Goal: Browse casually

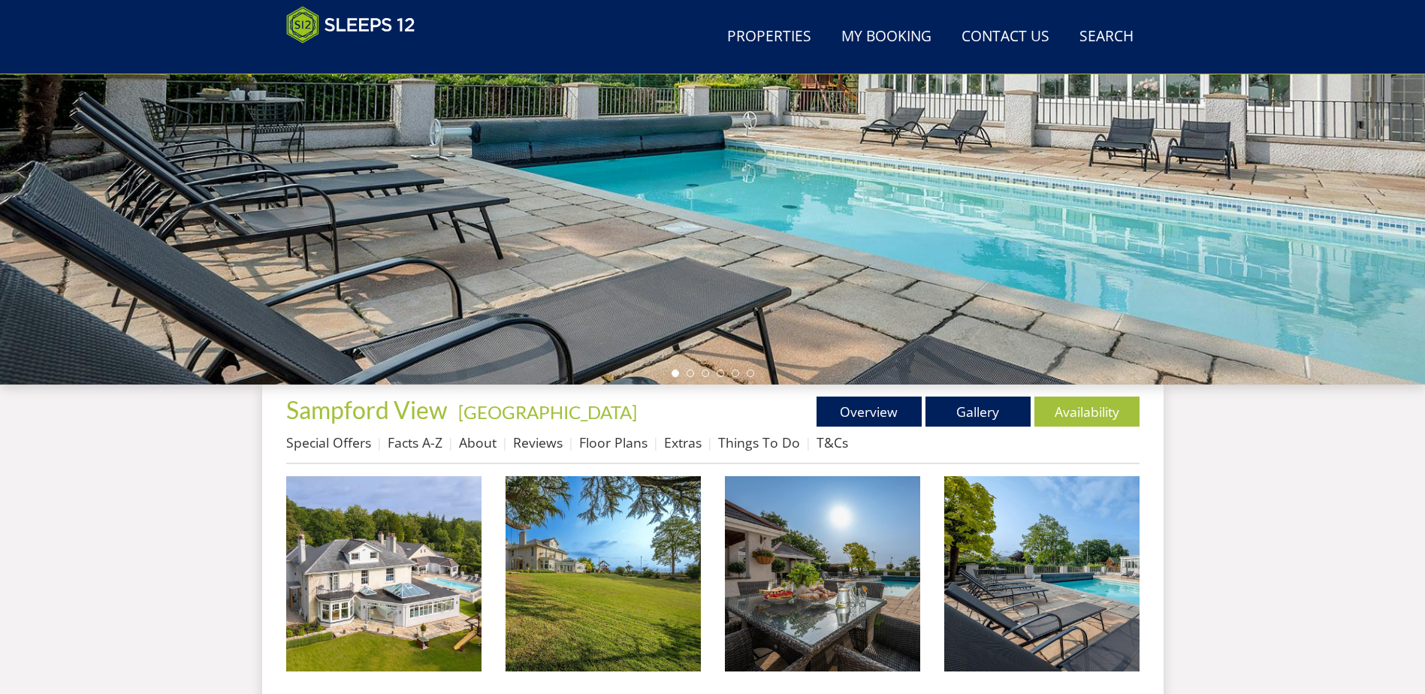
scroll to position [174, 0]
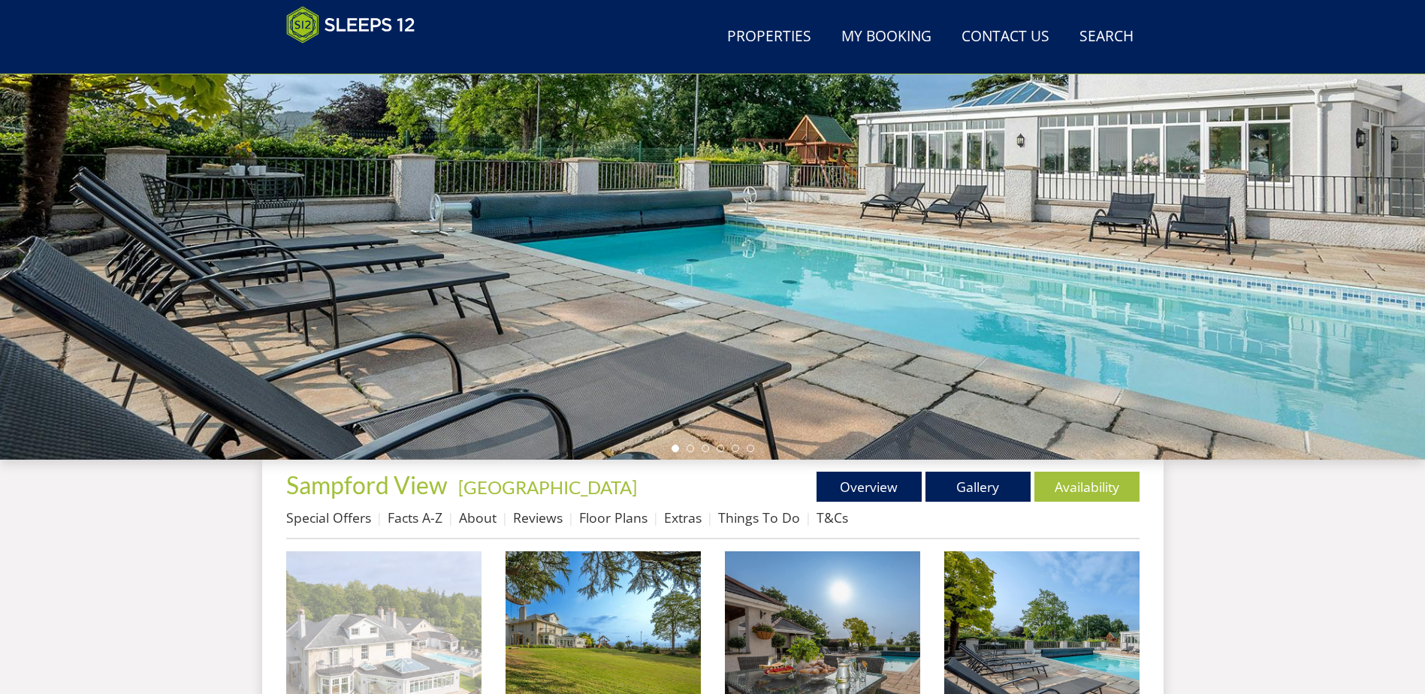
click at [407, 618] on img at bounding box center [383, 649] width 195 height 195
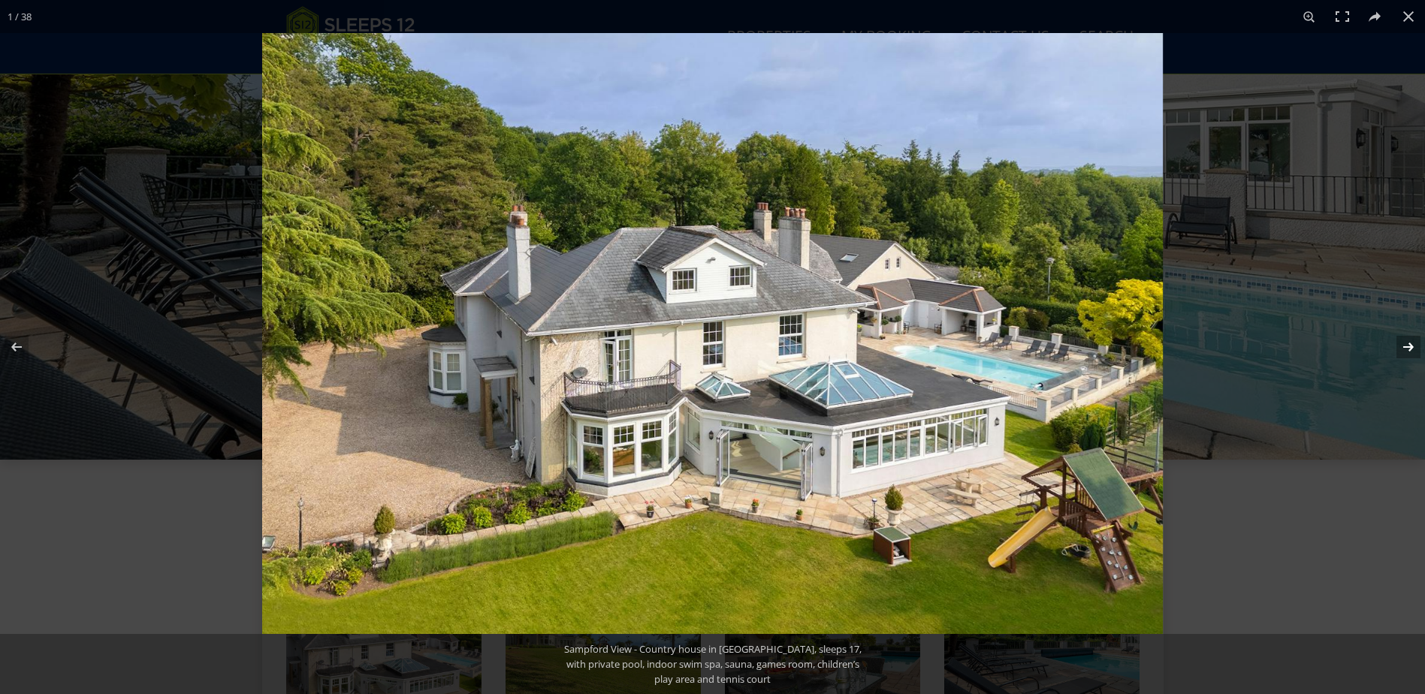
click at [1406, 345] on button at bounding box center [1399, 347] width 53 height 75
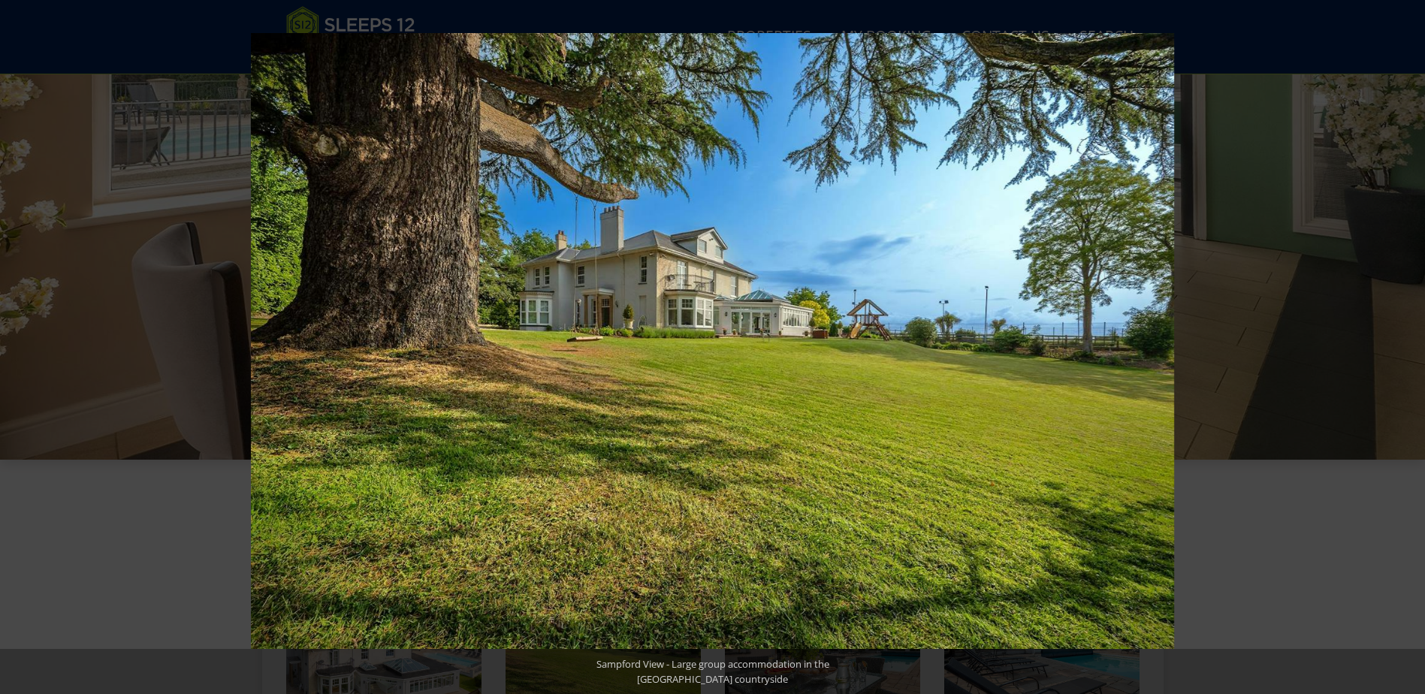
click at [1406, 345] on button at bounding box center [1399, 347] width 53 height 75
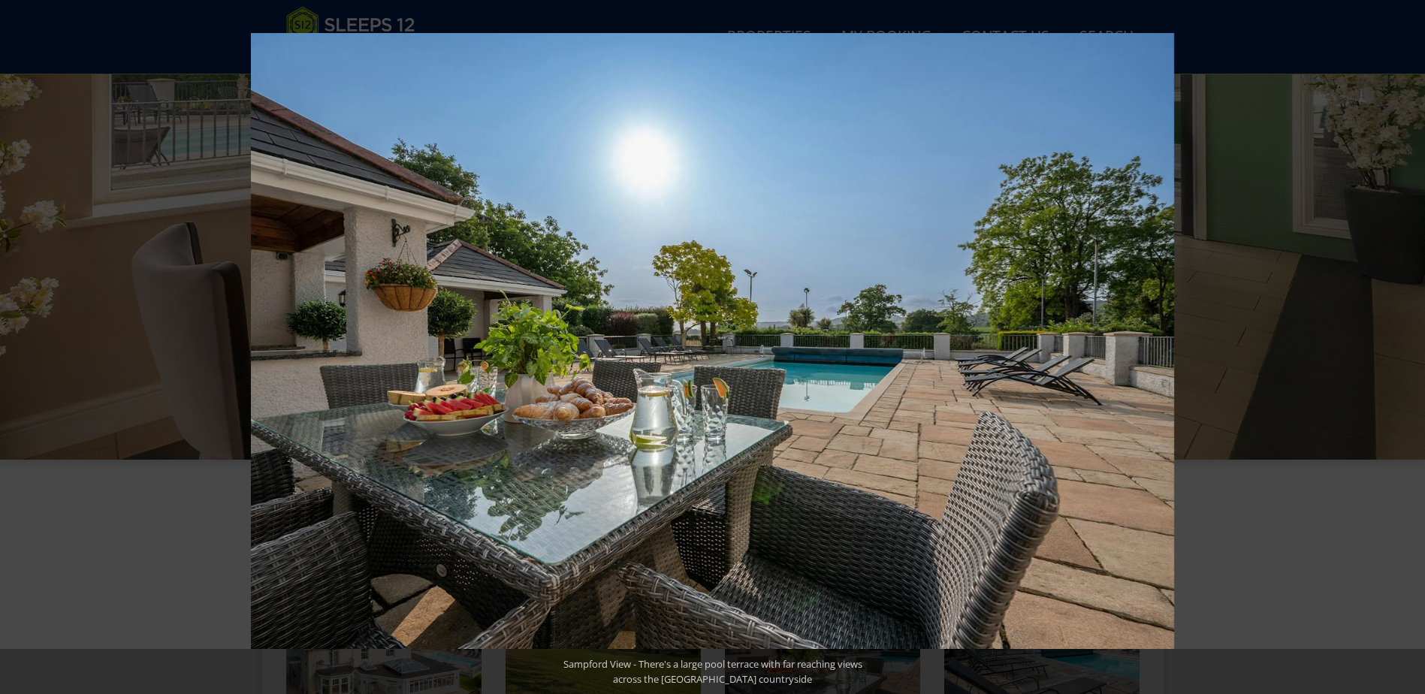
click at [1406, 345] on button at bounding box center [1399, 347] width 53 height 75
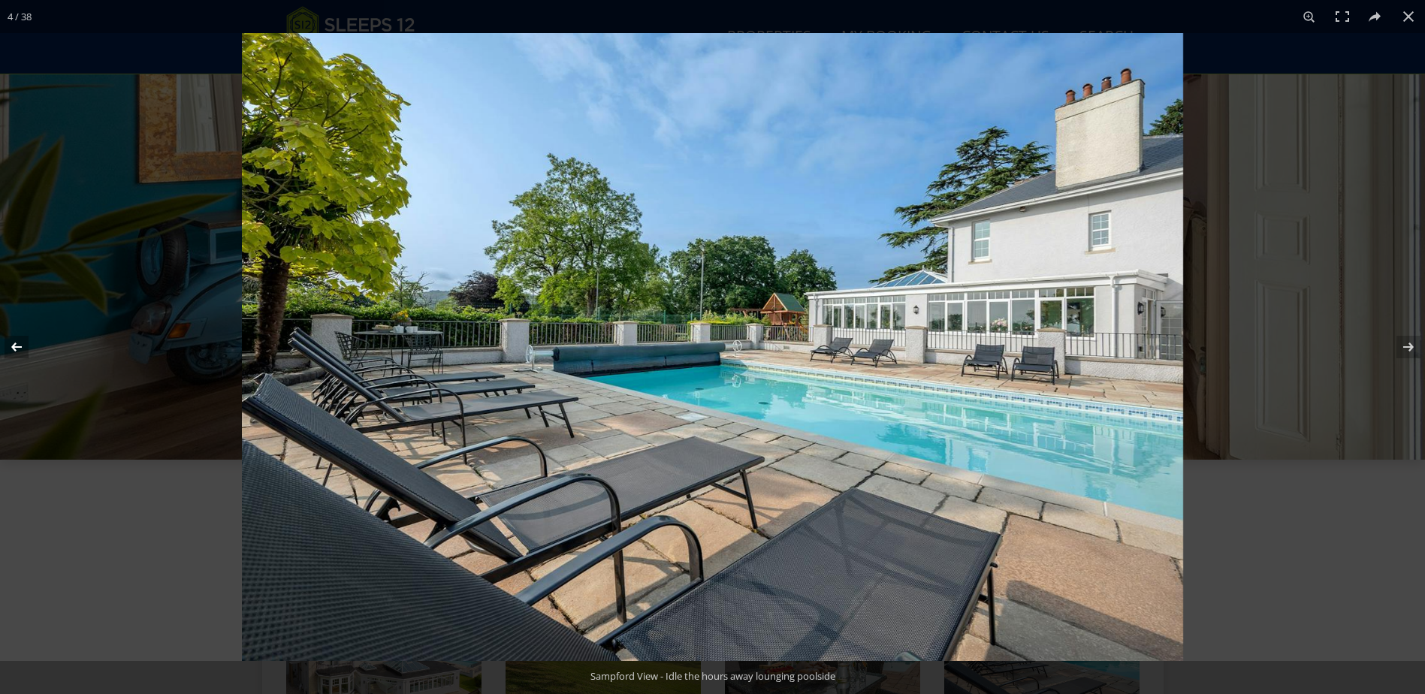
click at [20, 340] on button at bounding box center [26, 347] width 53 height 75
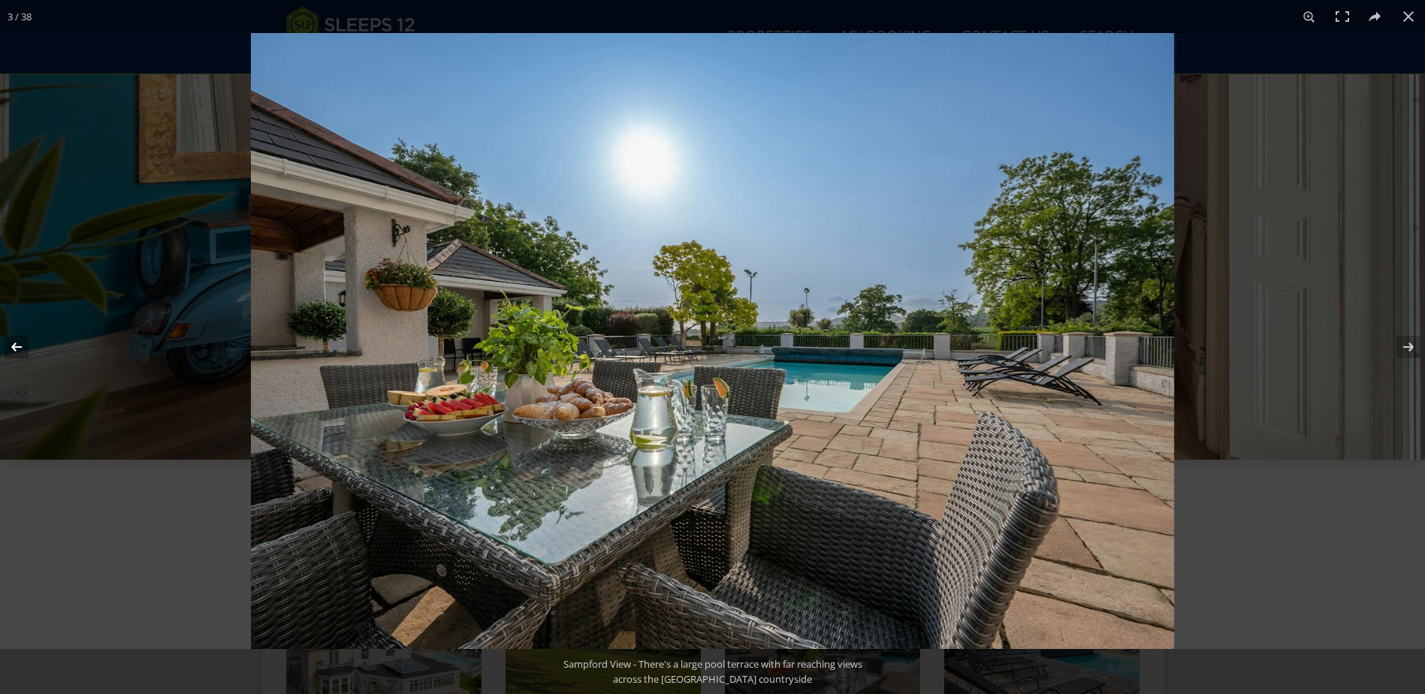
click at [20, 340] on button at bounding box center [26, 347] width 53 height 75
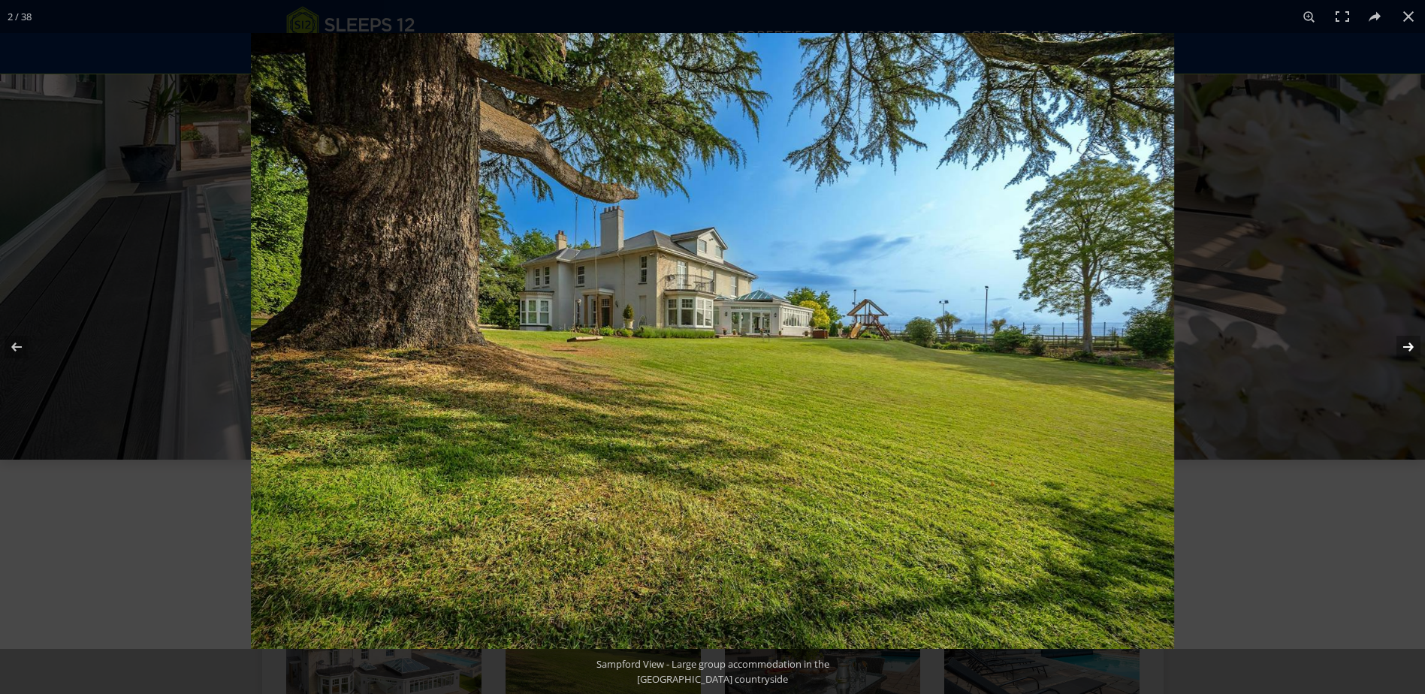
click at [1405, 345] on button at bounding box center [1399, 347] width 53 height 75
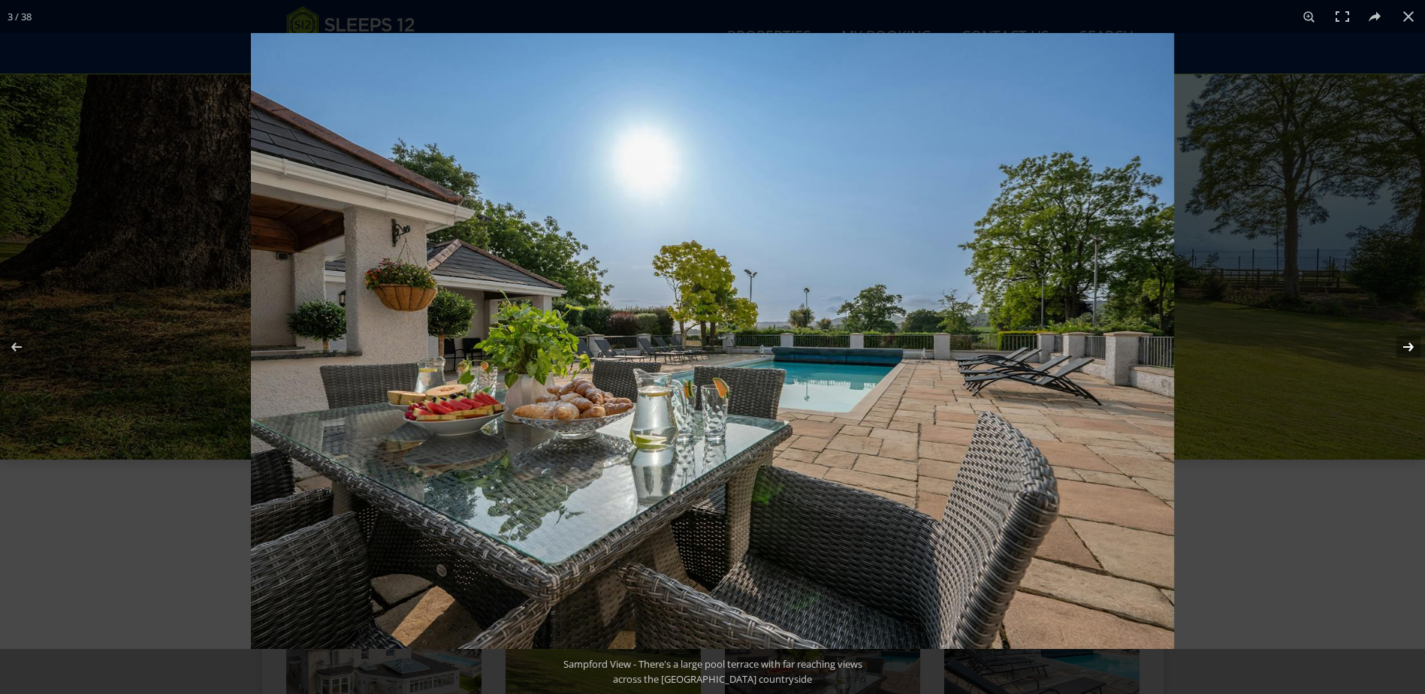
click at [1405, 345] on button at bounding box center [1399, 347] width 53 height 75
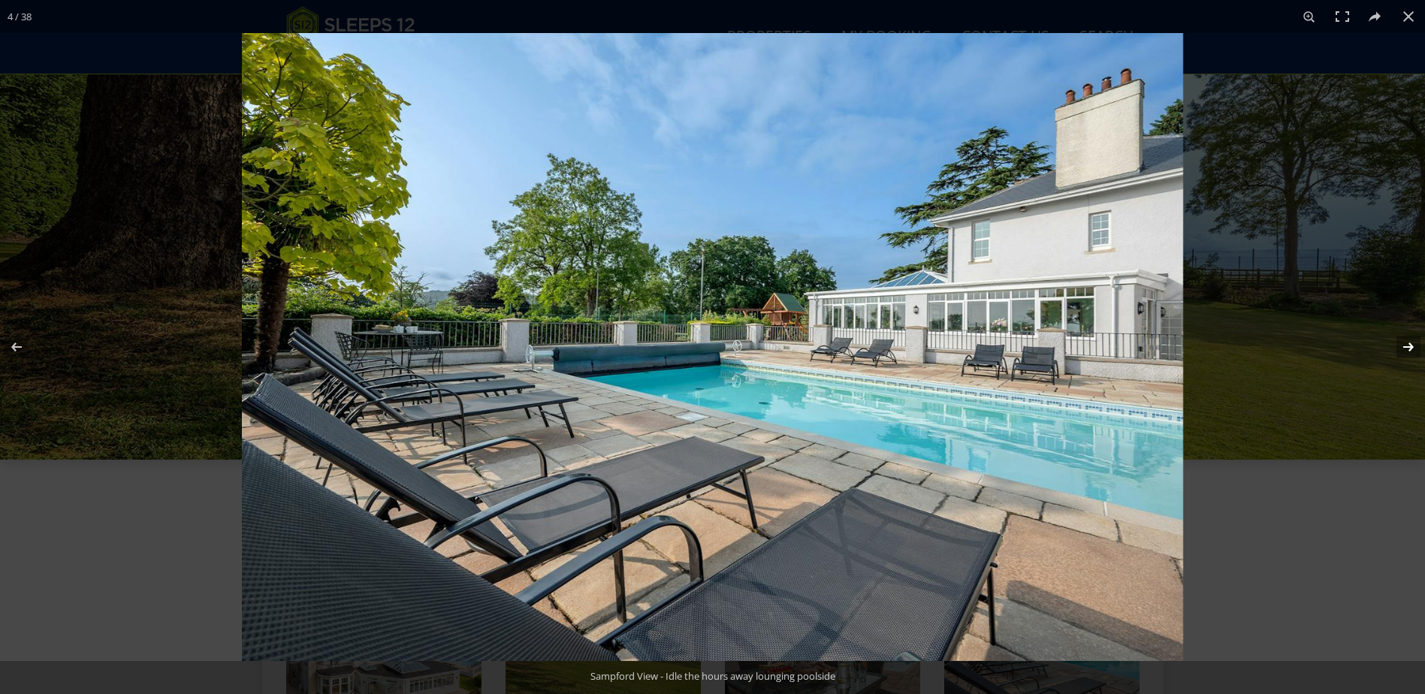
click at [1405, 345] on button at bounding box center [1399, 347] width 53 height 75
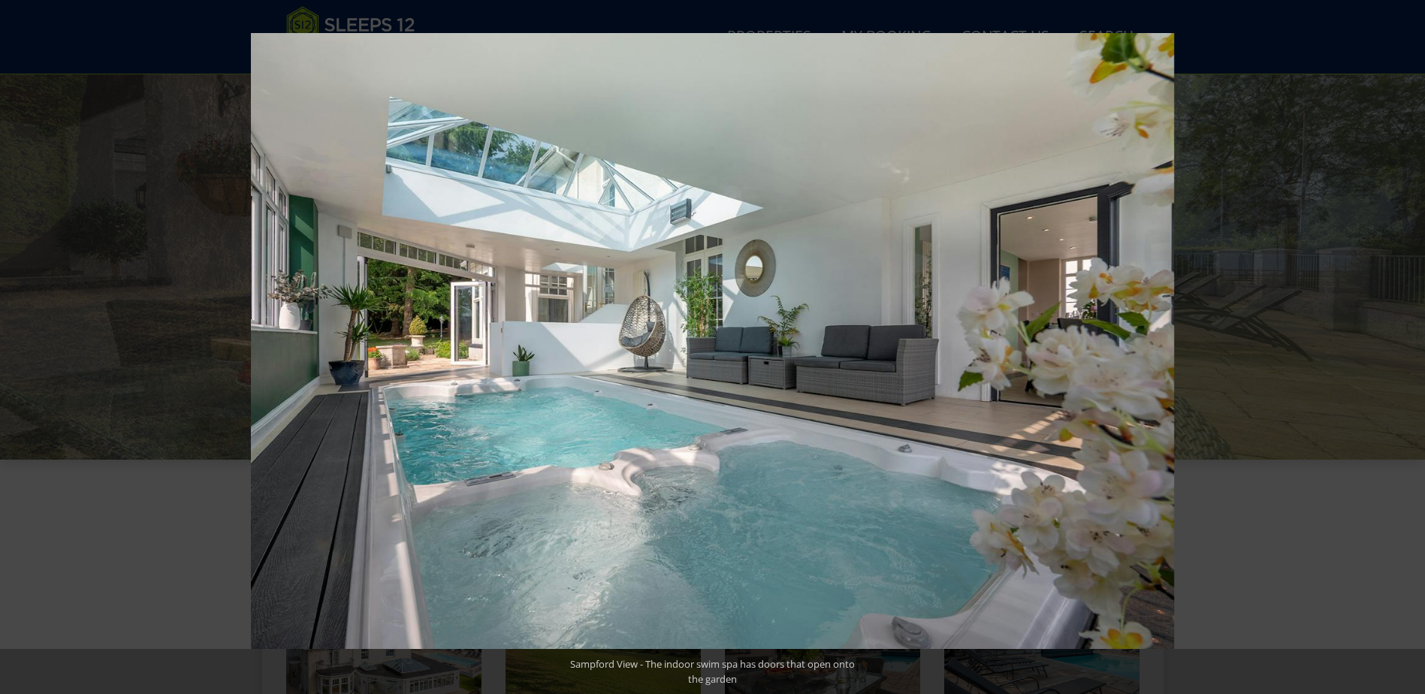
click at [1405, 345] on button at bounding box center [1399, 347] width 53 height 75
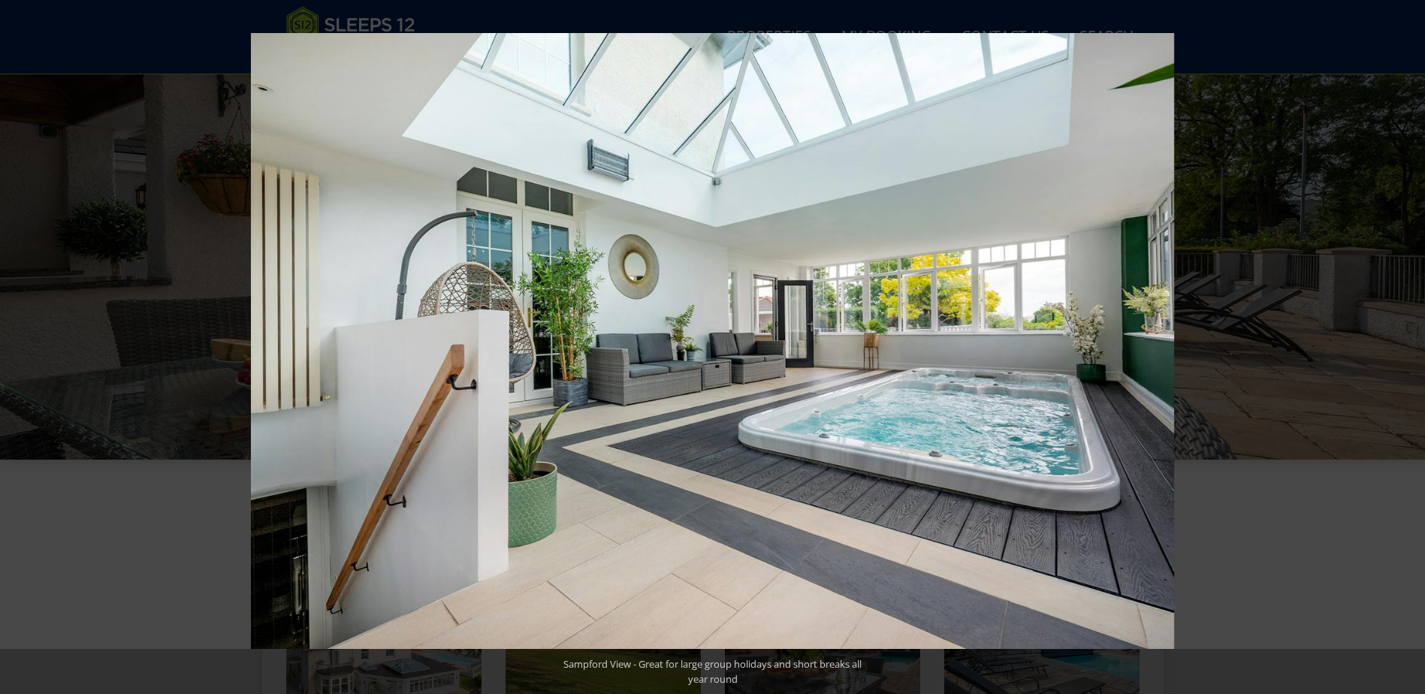
click at [1405, 345] on button at bounding box center [1399, 347] width 53 height 75
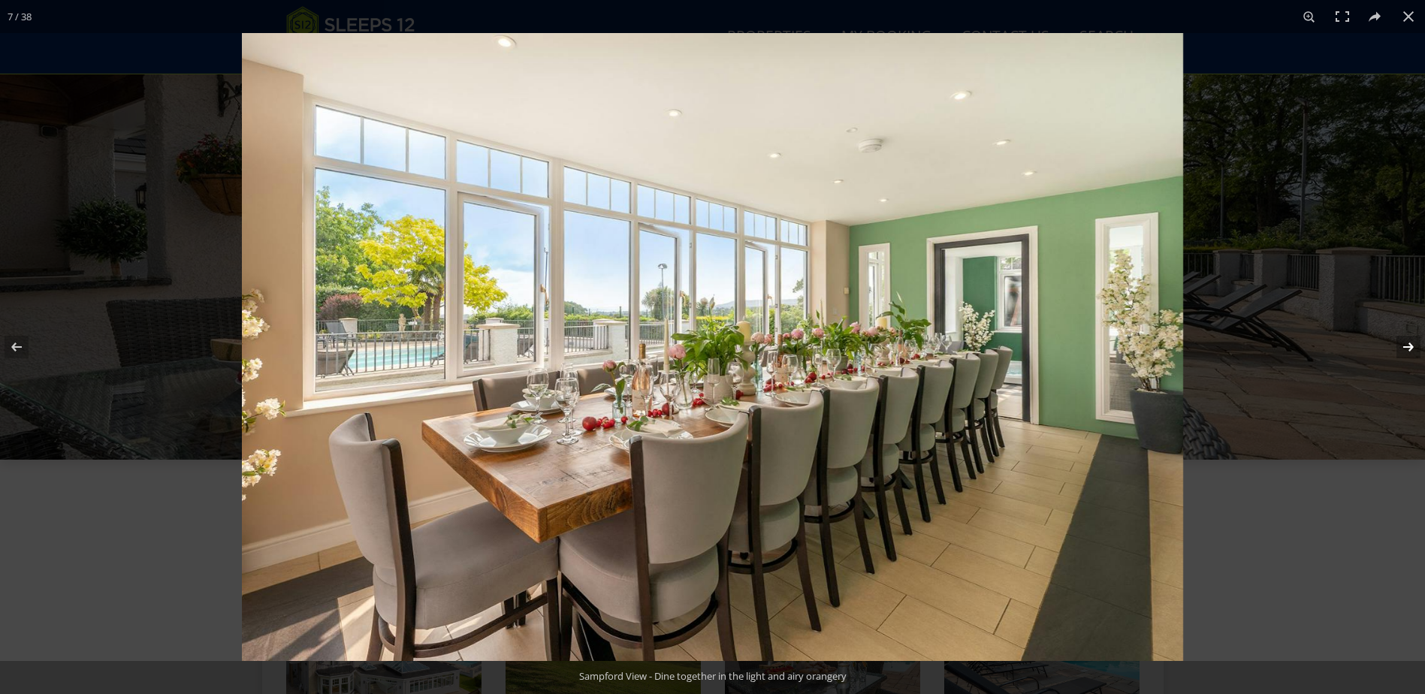
click at [1407, 345] on button at bounding box center [1399, 347] width 53 height 75
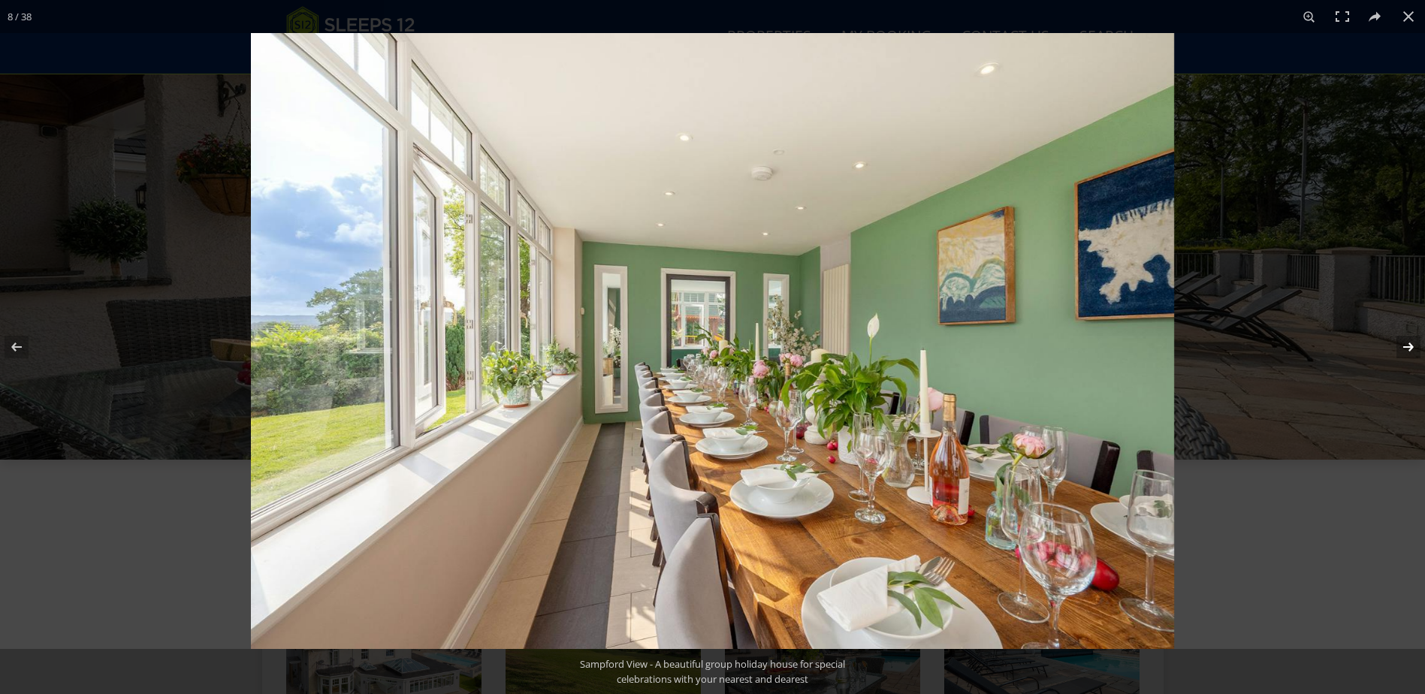
click at [1407, 345] on button at bounding box center [1399, 347] width 53 height 75
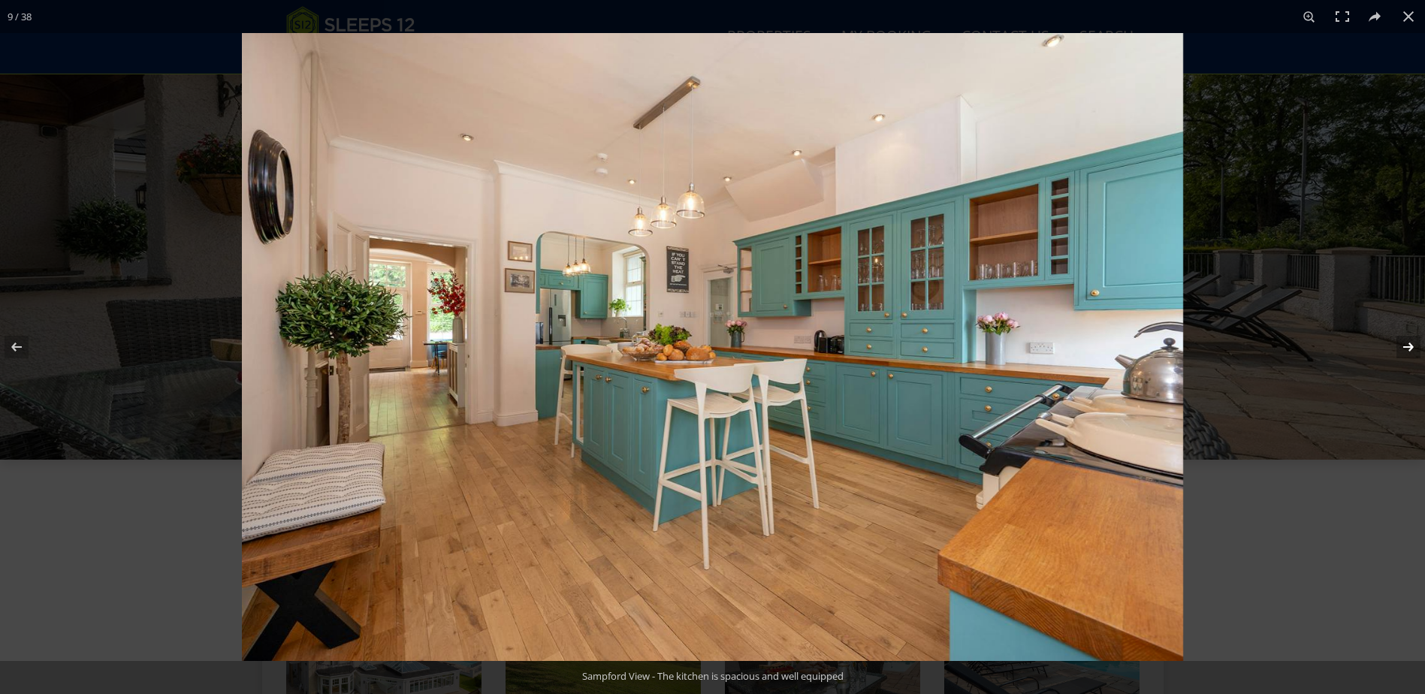
click at [1407, 345] on button at bounding box center [1399, 347] width 53 height 75
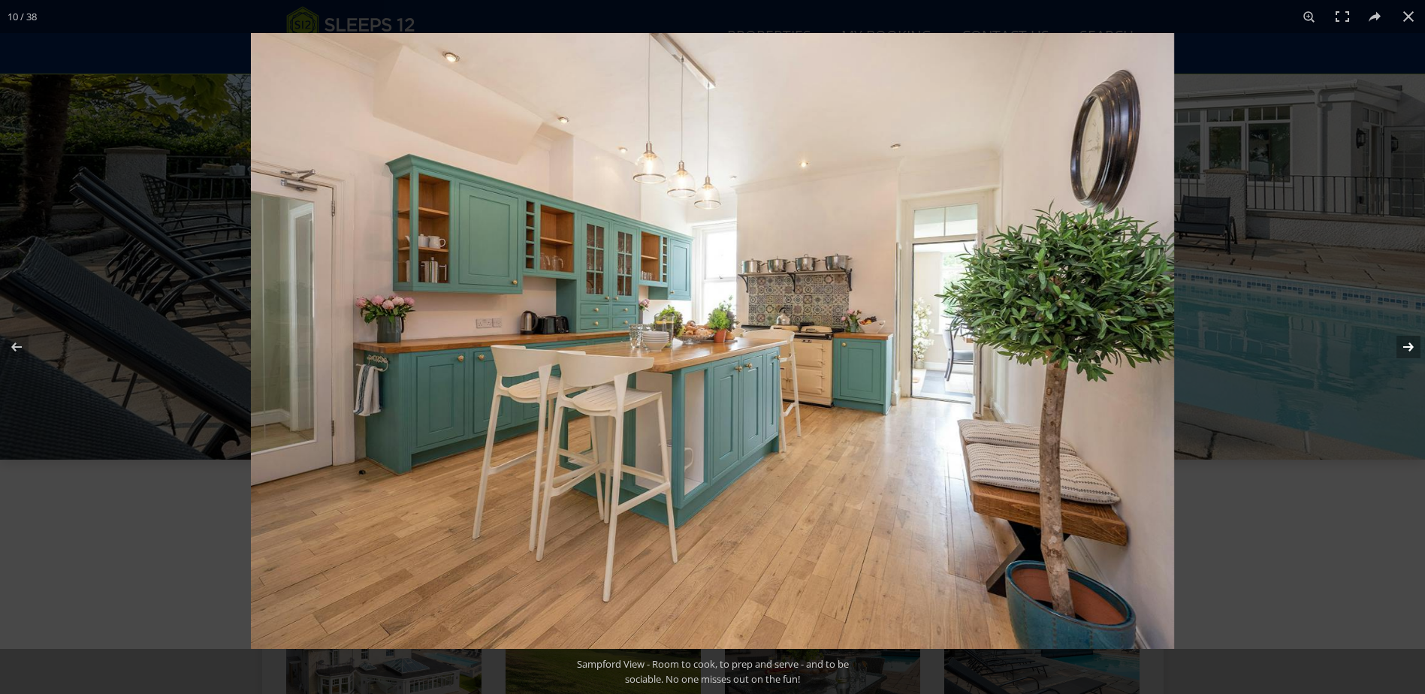
click at [1413, 345] on button at bounding box center [1399, 347] width 53 height 75
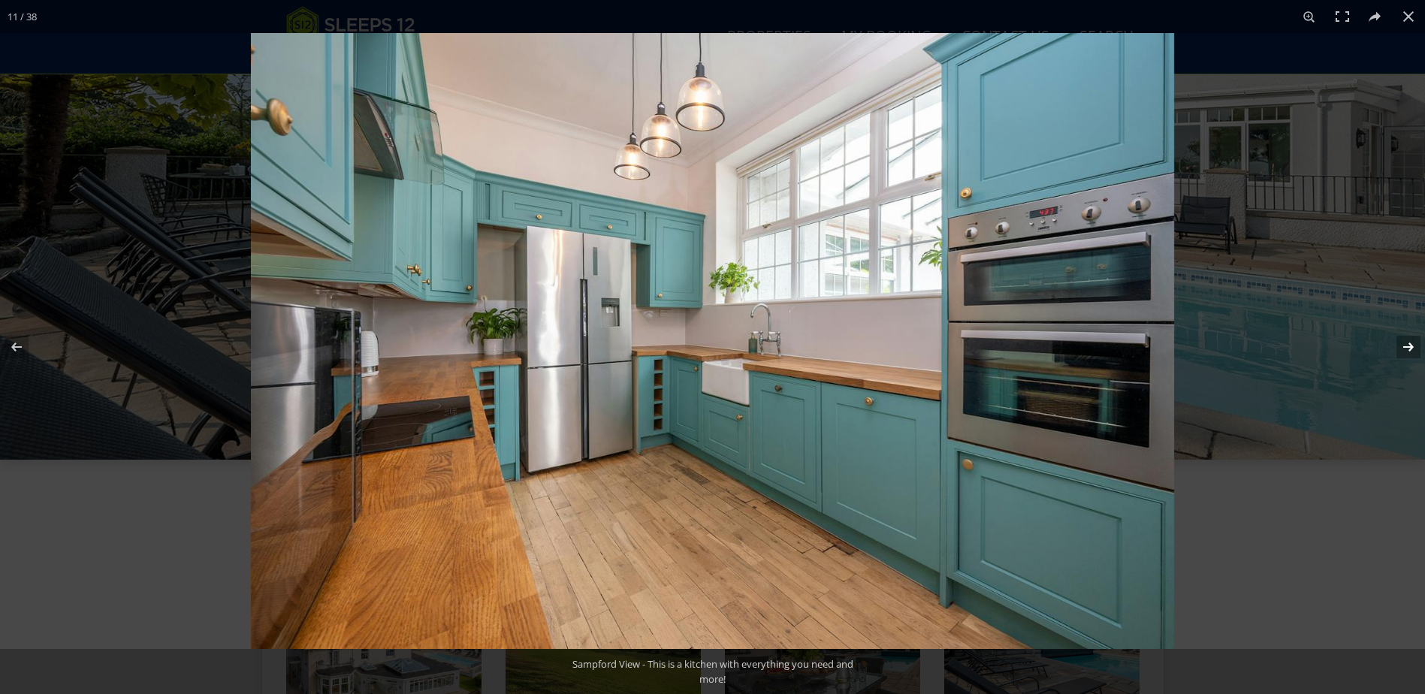
click at [1413, 345] on button at bounding box center [1399, 347] width 53 height 75
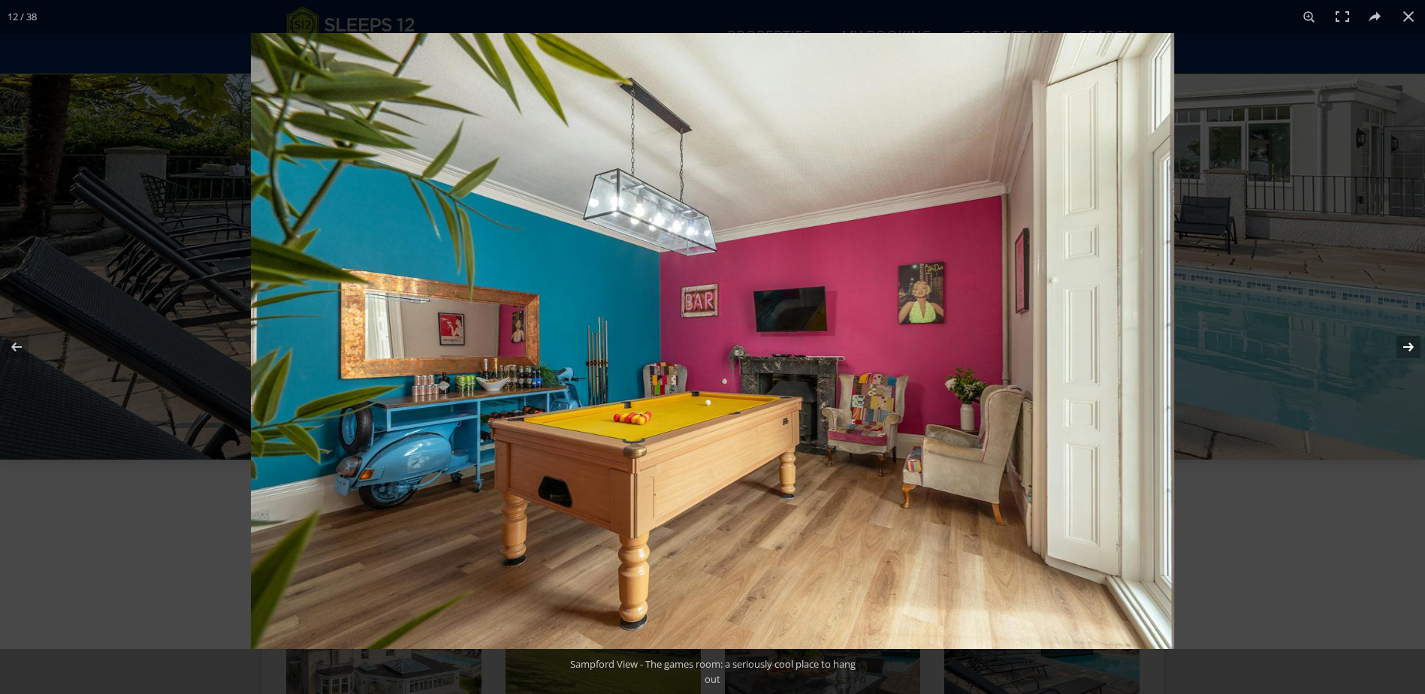
click at [1413, 345] on button at bounding box center [1399, 347] width 53 height 75
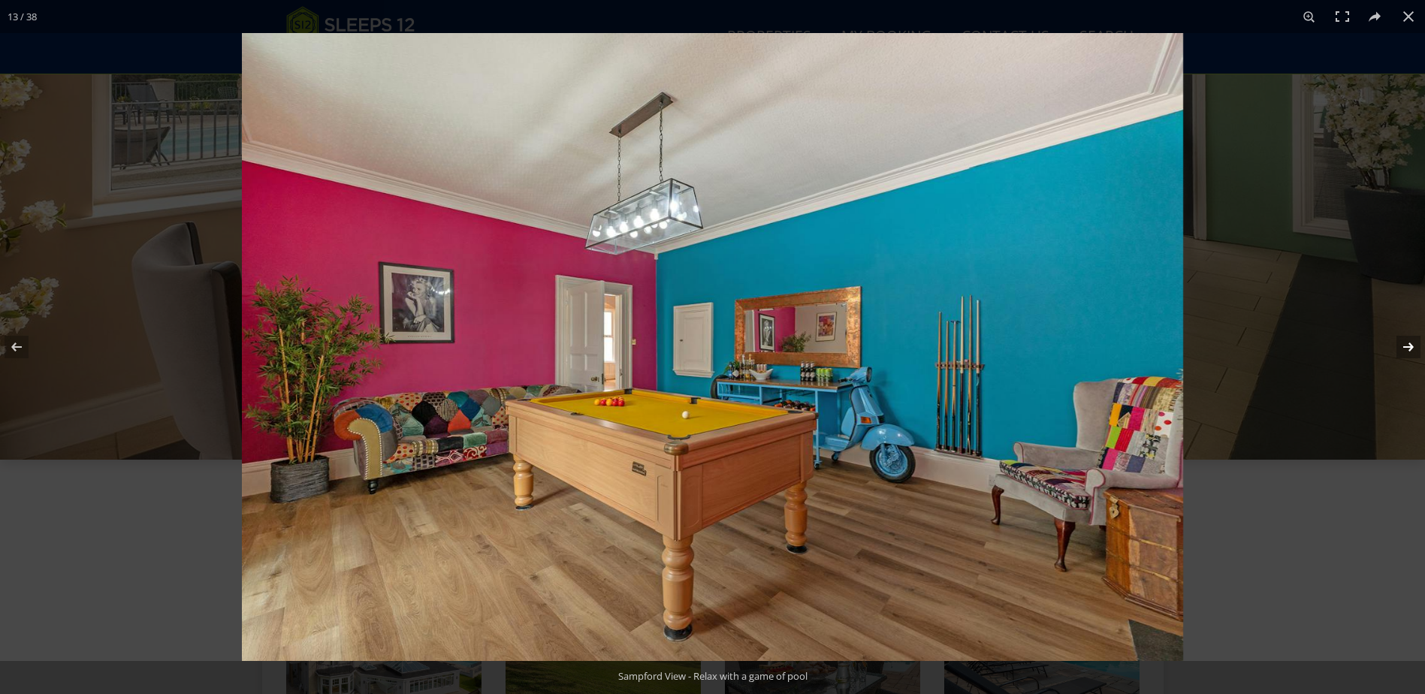
click at [1414, 346] on button at bounding box center [1399, 347] width 53 height 75
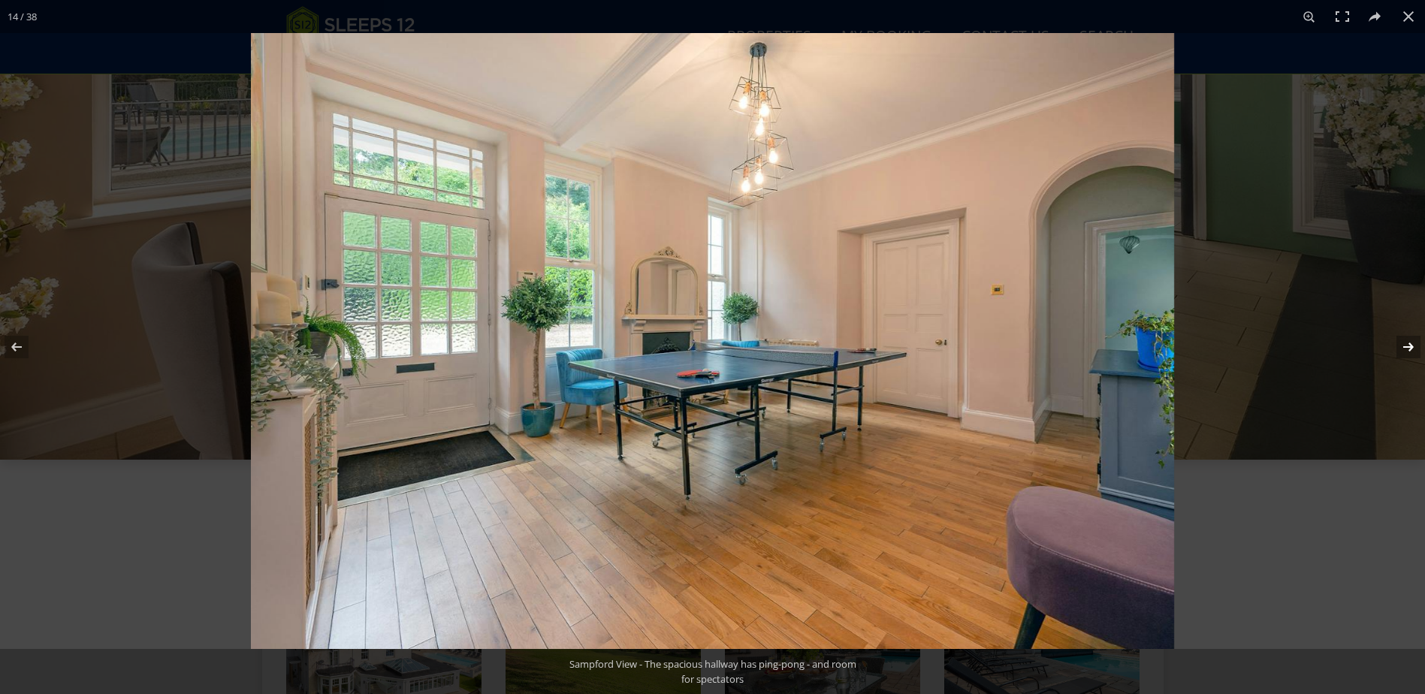
click at [1416, 346] on button at bounding box center [1399, 347] width 53 height 75
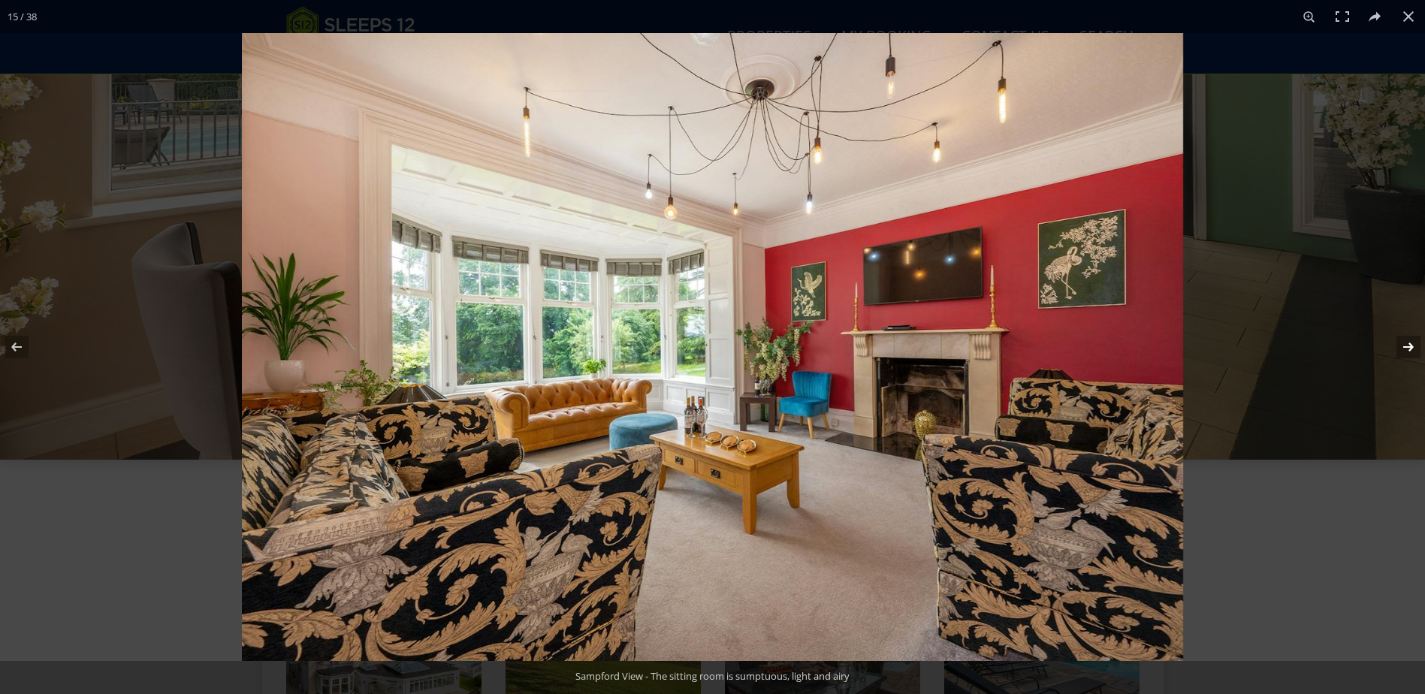
click at [1416, 346] on button at bounding box center [1399, 347] width 53 height 75
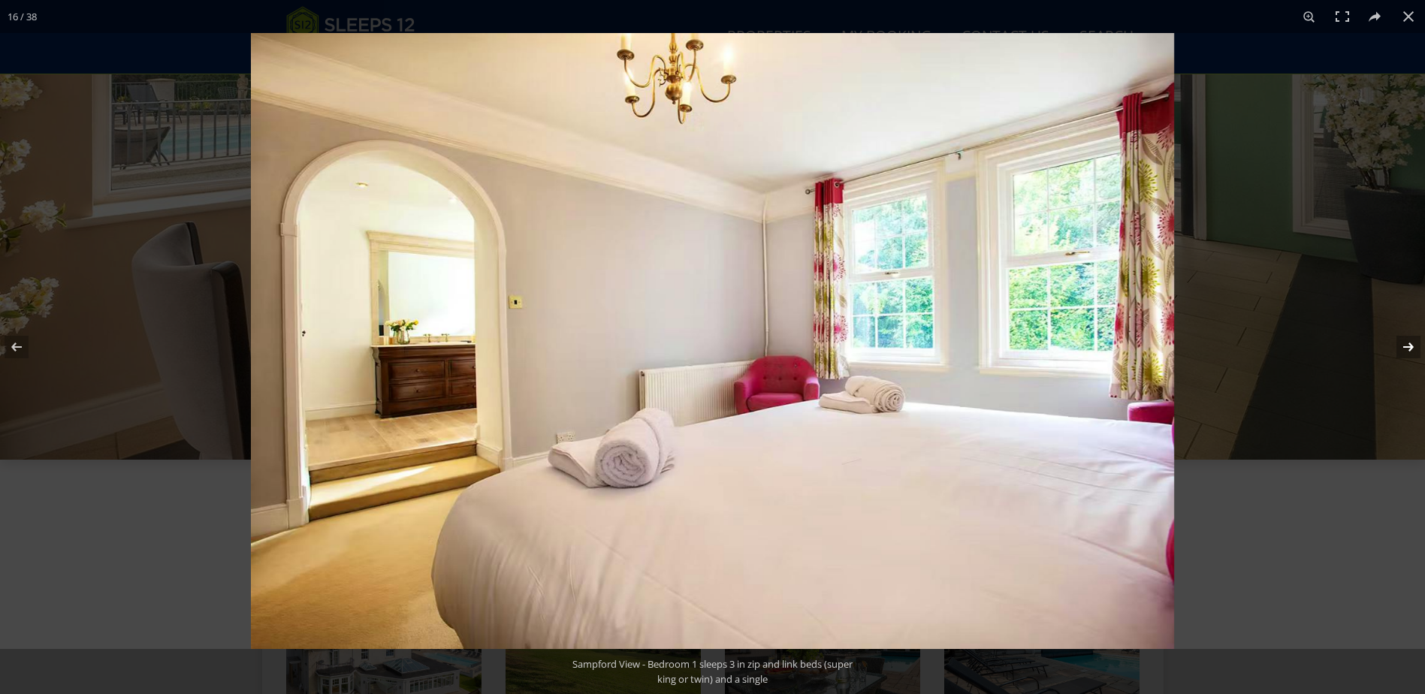
click at [1416, 346] on button at bounding box center [1399, 347] width 53 height 75
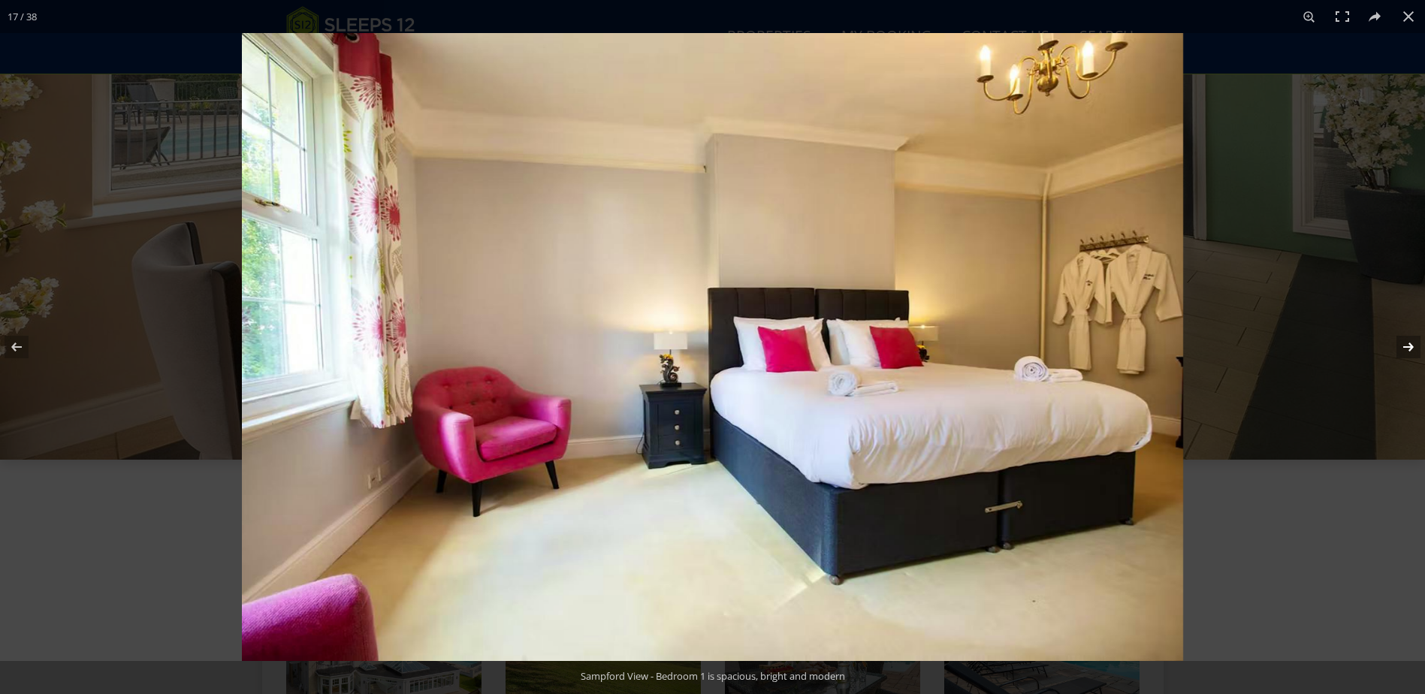
click at [1416, 346] on button at bounding box center [1399, 347] width 53 height 75
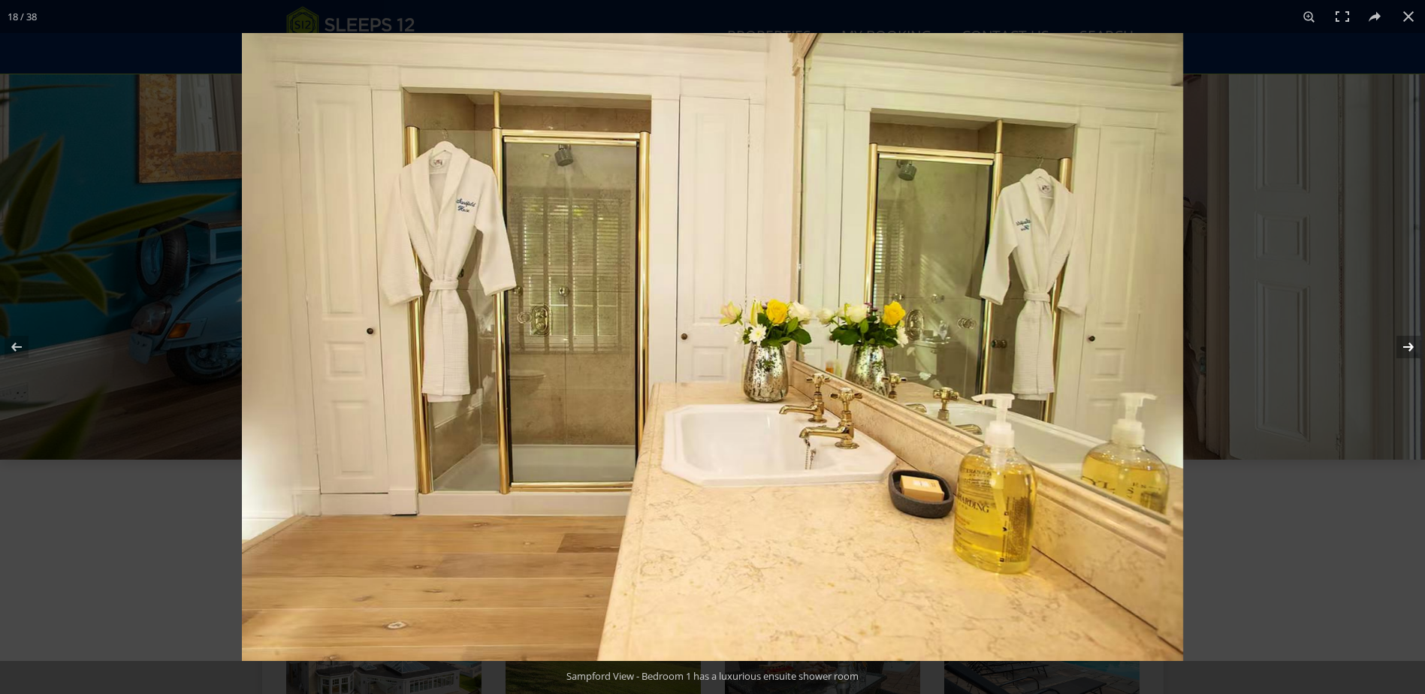
click at [1416, 346] on button at bounding box center [1399, 347] width 53 height 75
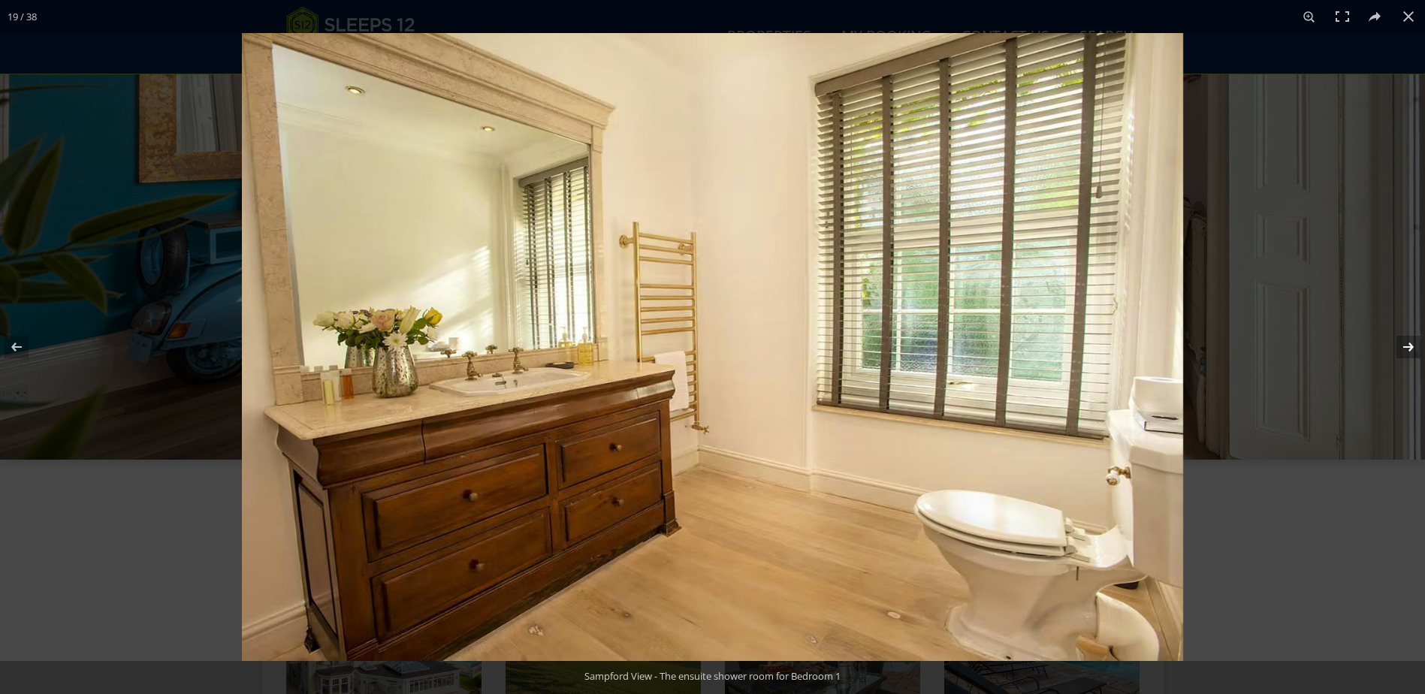
click at [1417, 346] on button at bounding box center [1399, 347] width 53 height 75
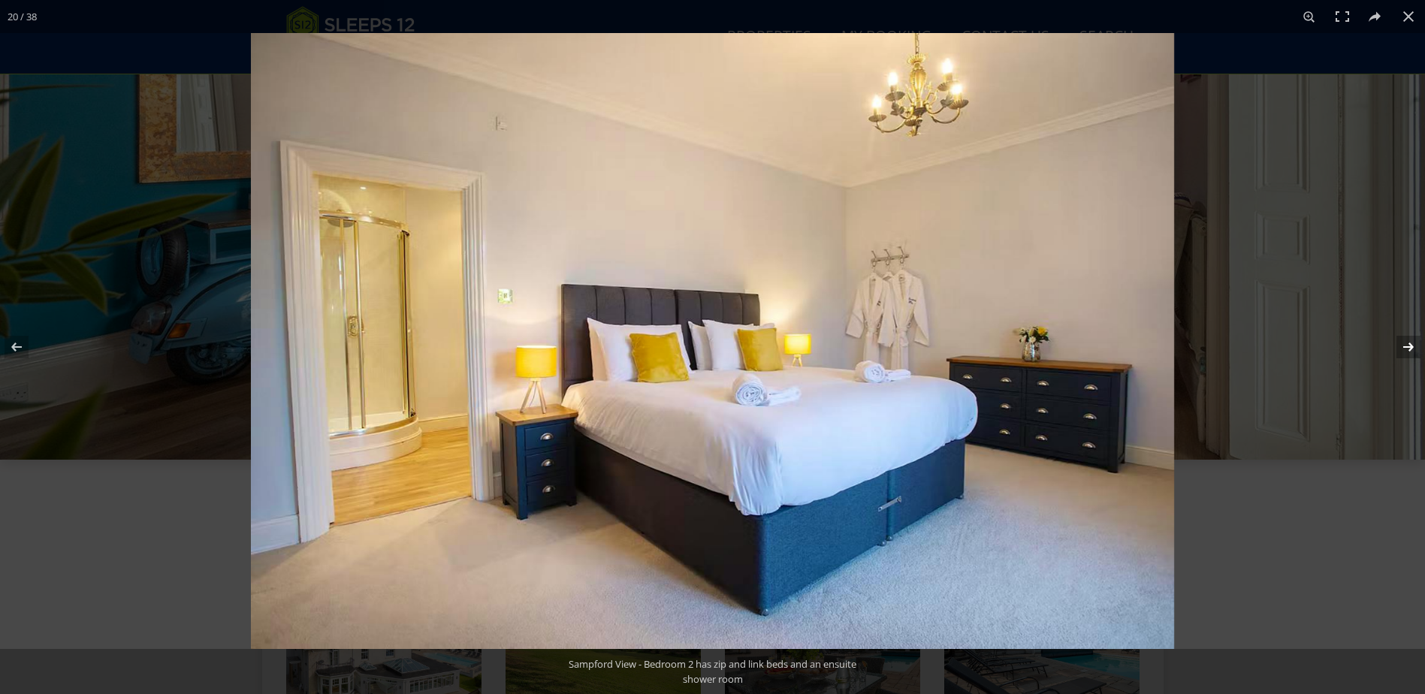
click at [1417, 346] on button at bounding box center [1399, 347] width 53 height 75
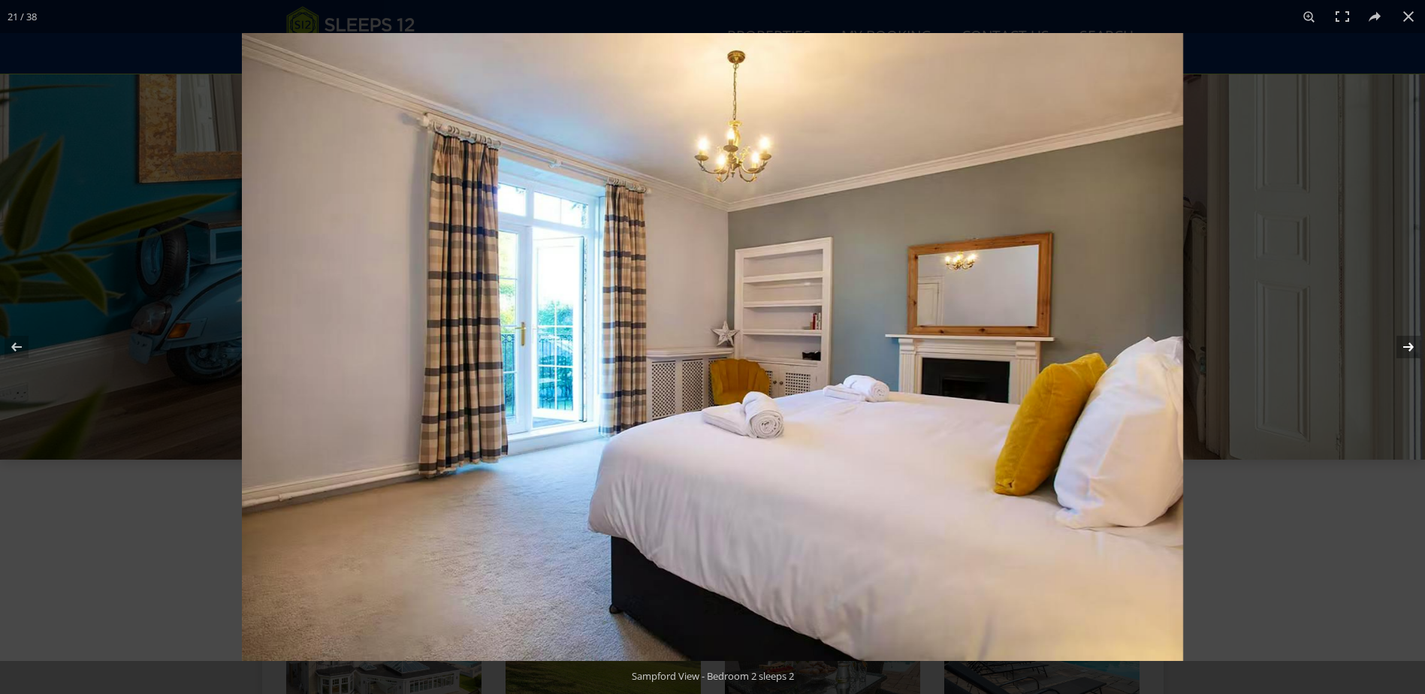
click at [1417, 346] on button at bounding box center [1399, 347] width 53 height 75
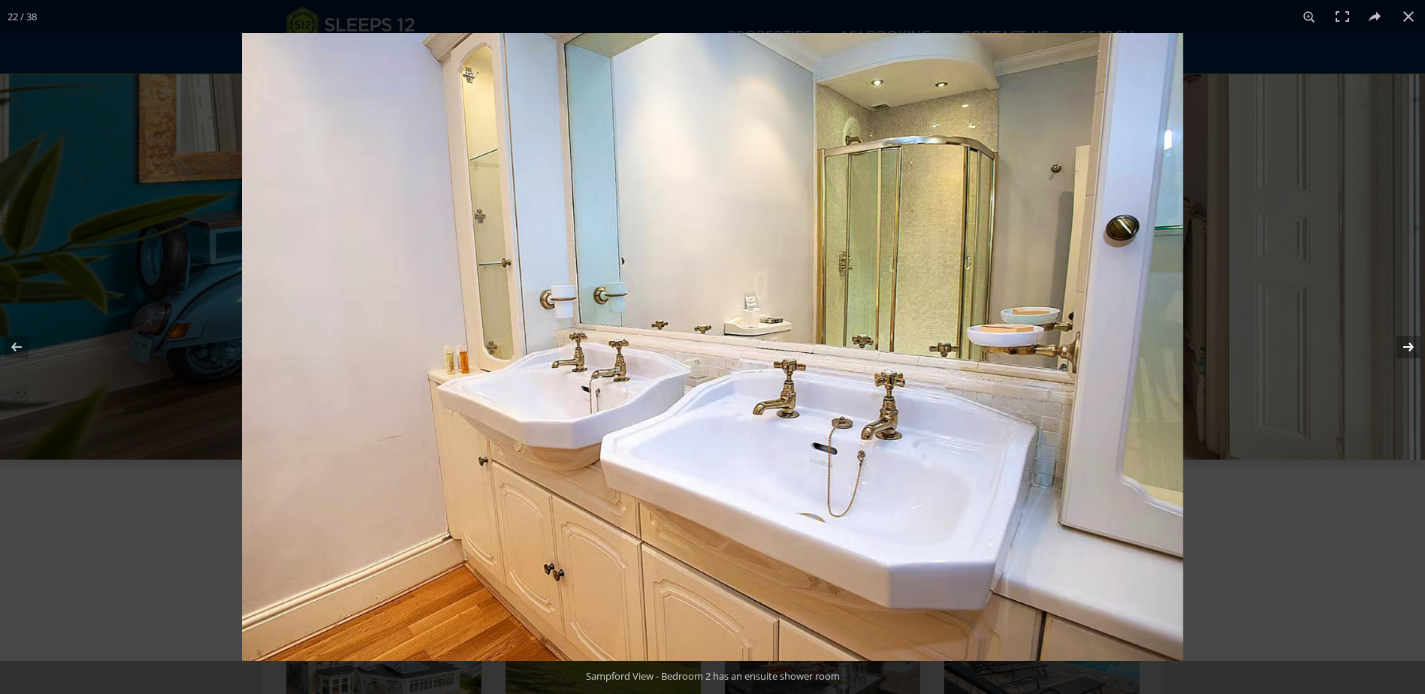
click at [1417, 346] on button at bounding box center [1399, 347] width 53 height 75
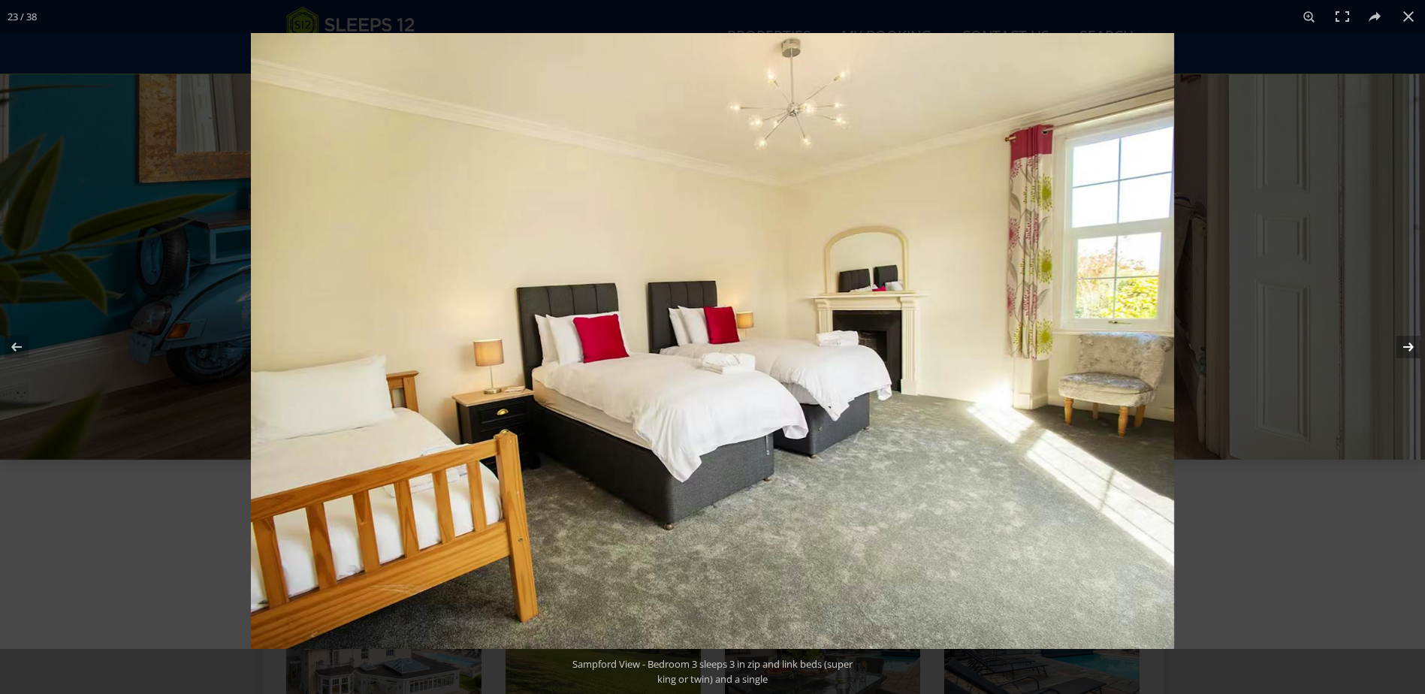
click at [1417, 346] on button at bounding box center [1399, 347] width 53 height 75
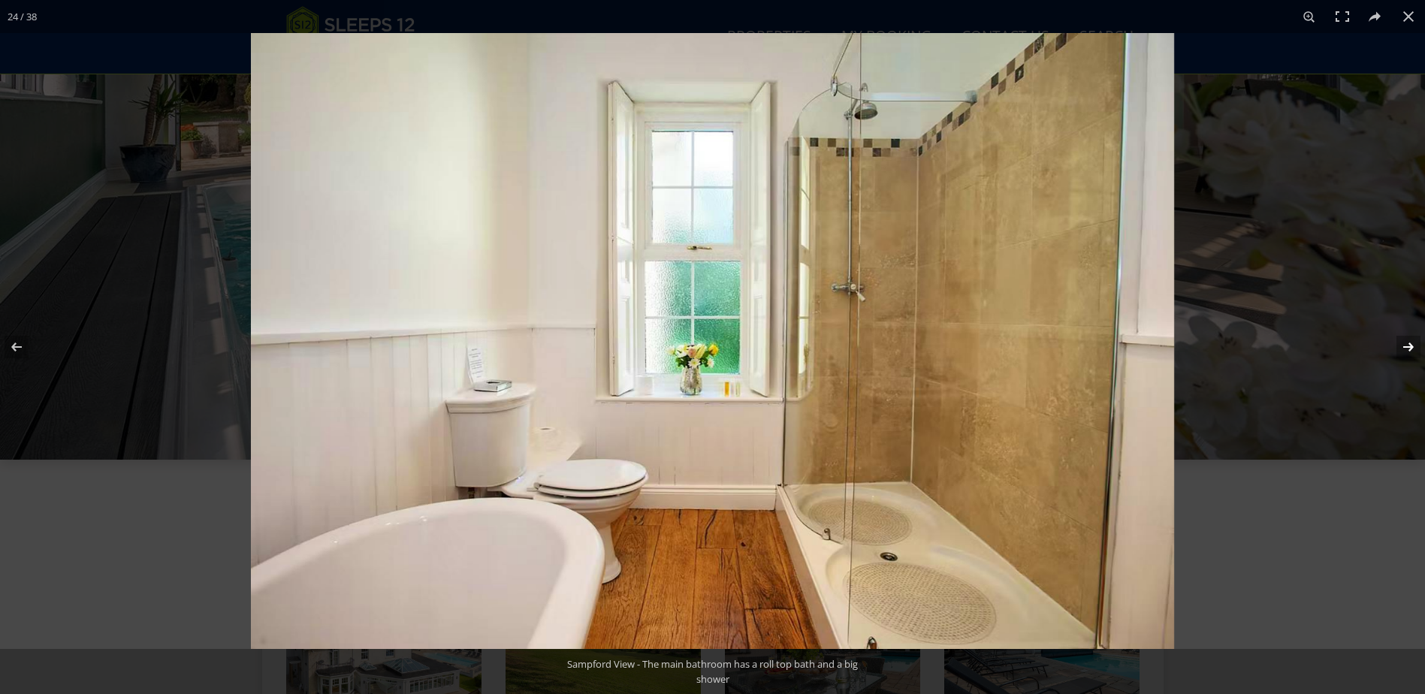
click at [1417, 346] on button at bounding box center [1399, 347] width 53 height 75
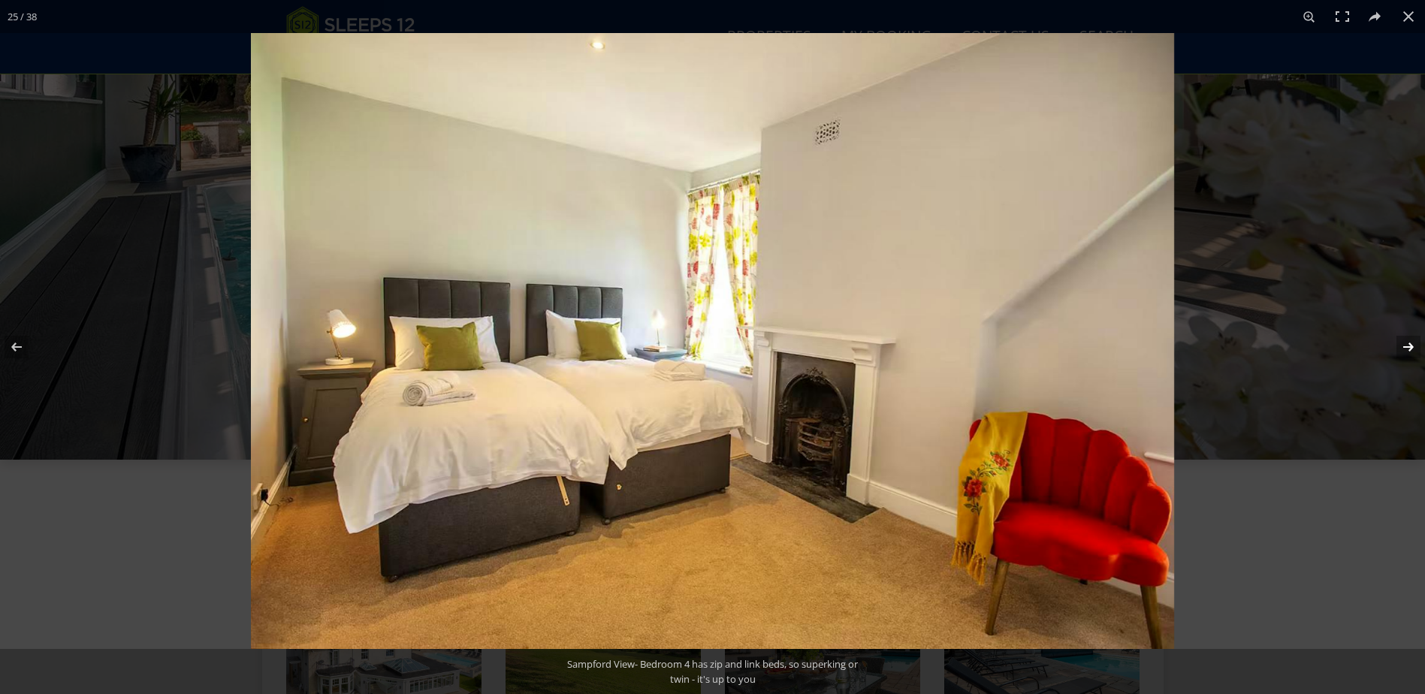
click at [1417, 346] on button at bounding box center [1399, 347] width 53 height 75
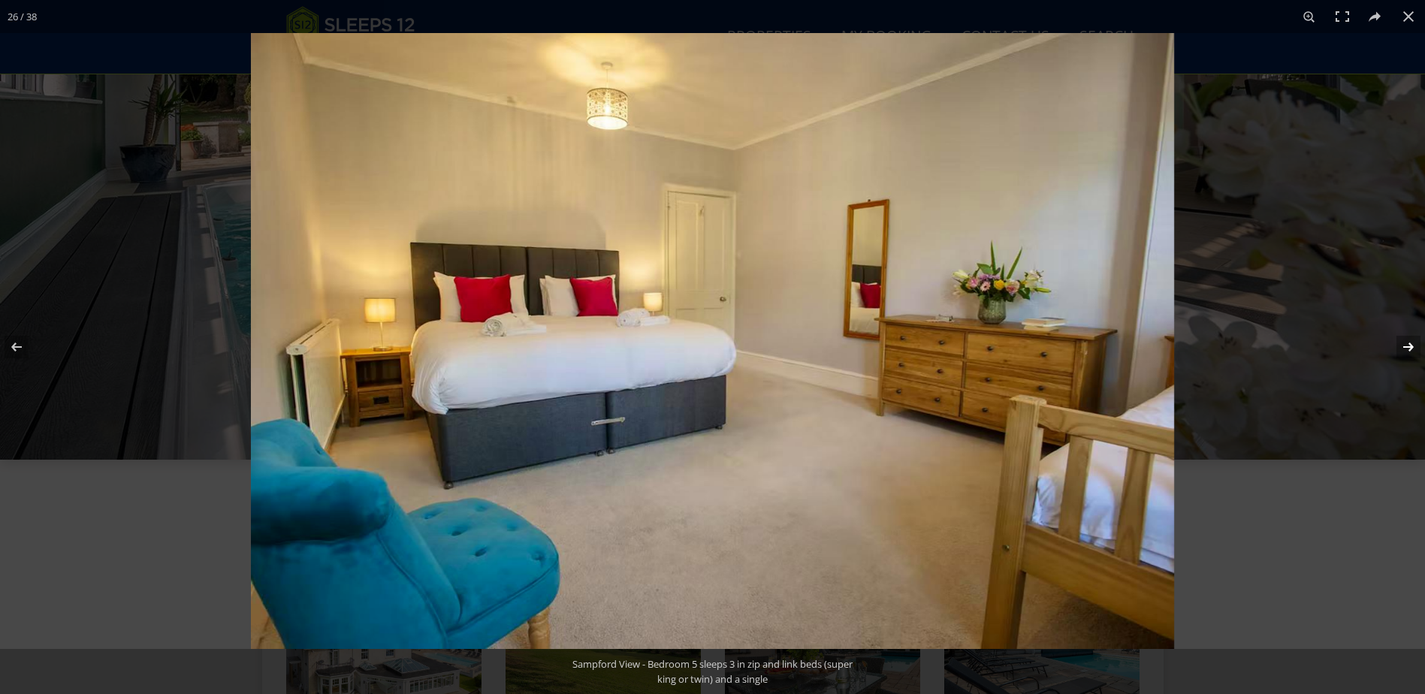
click at [1417, 346] on button at bounding box center [1399, 347] width 53 height 75
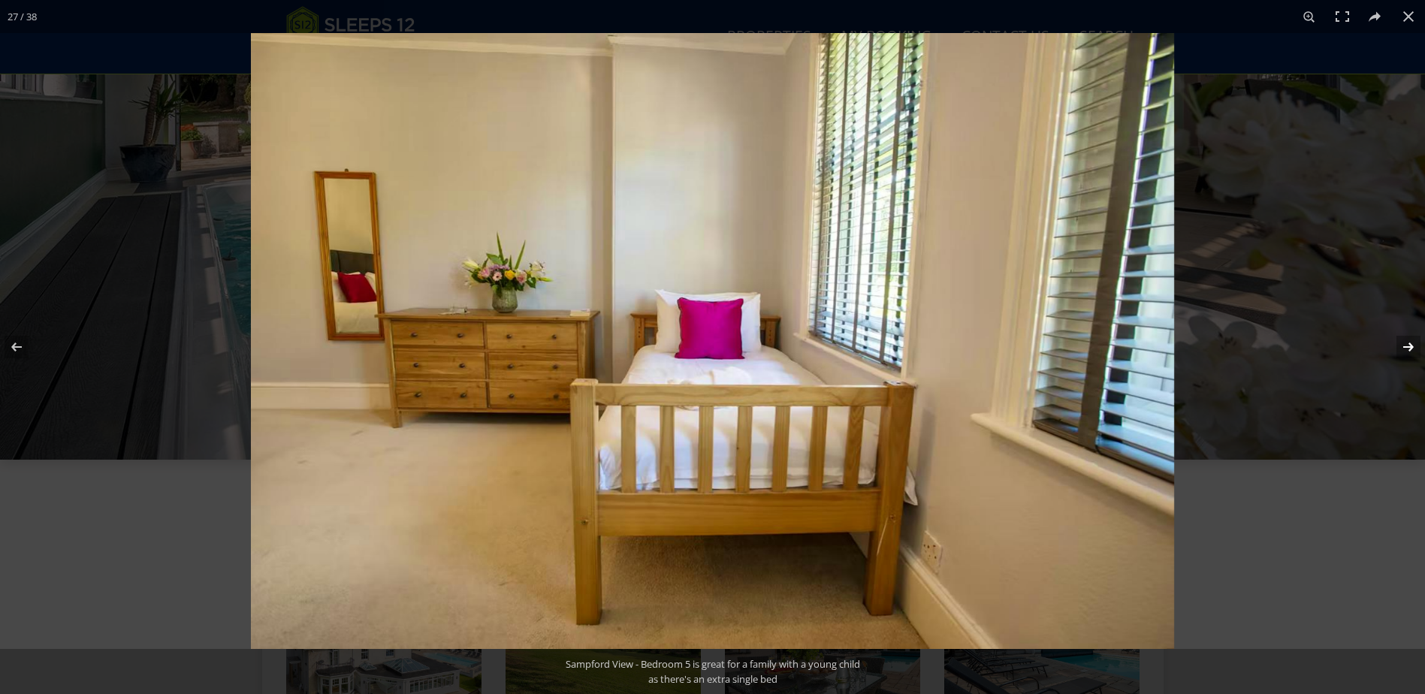
click at [1417, 346] on button at bounding box center [1399, 347] width 53 height 75
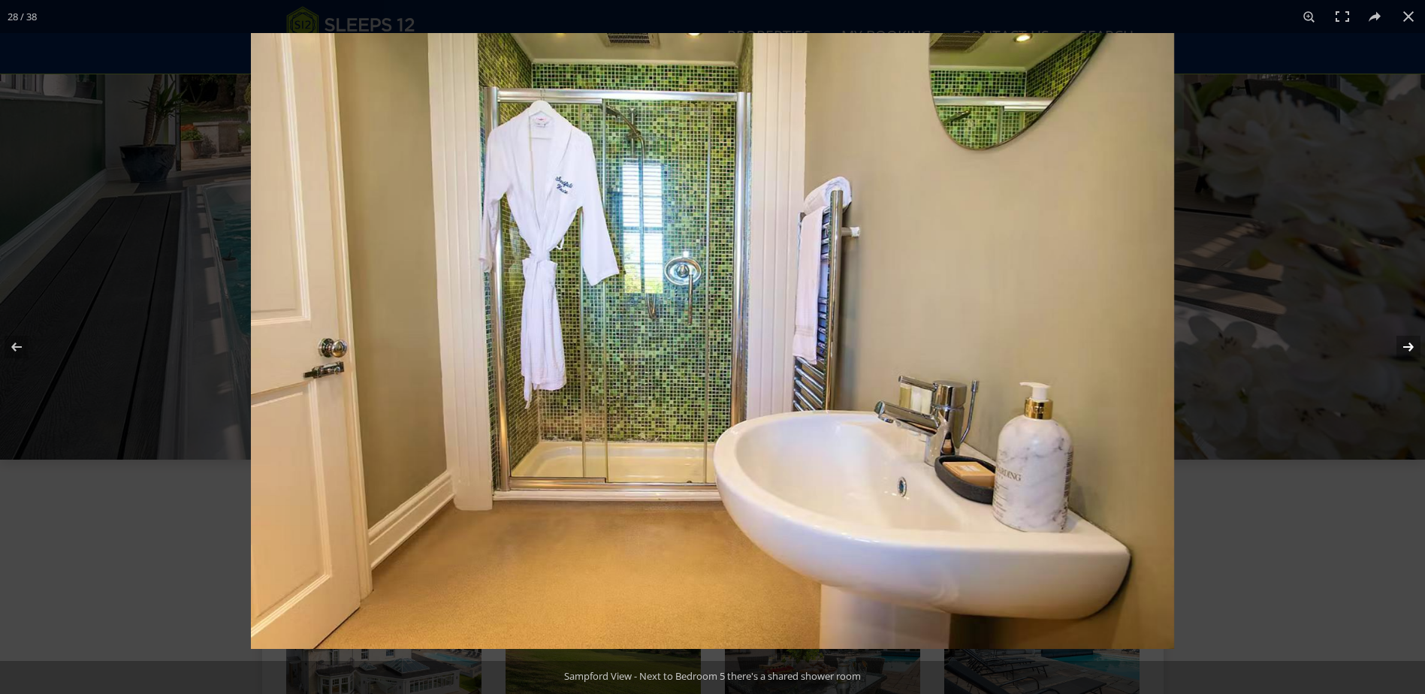
click at [1417, 346] on button at bounding box center [1399, 347] width 53 height 75
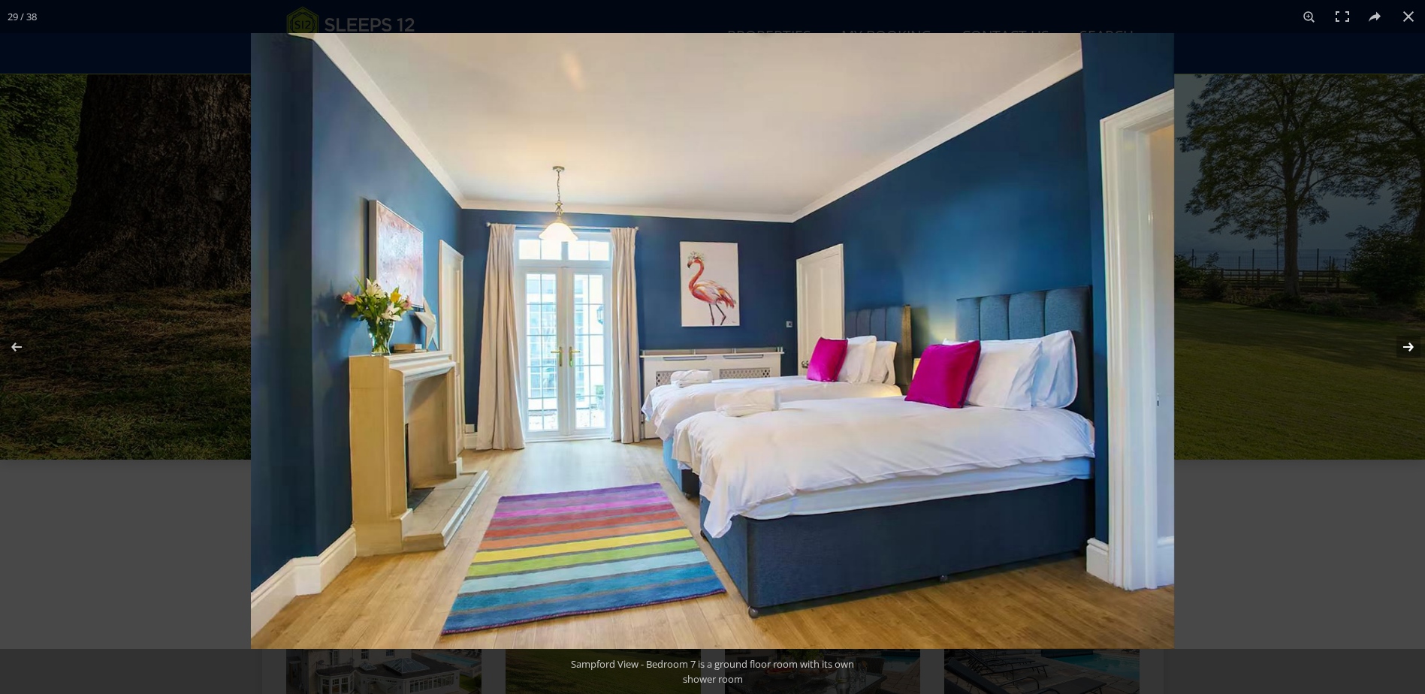
click at [1417, 346] on button at bounding box center [1399, 347] width 53 height 75
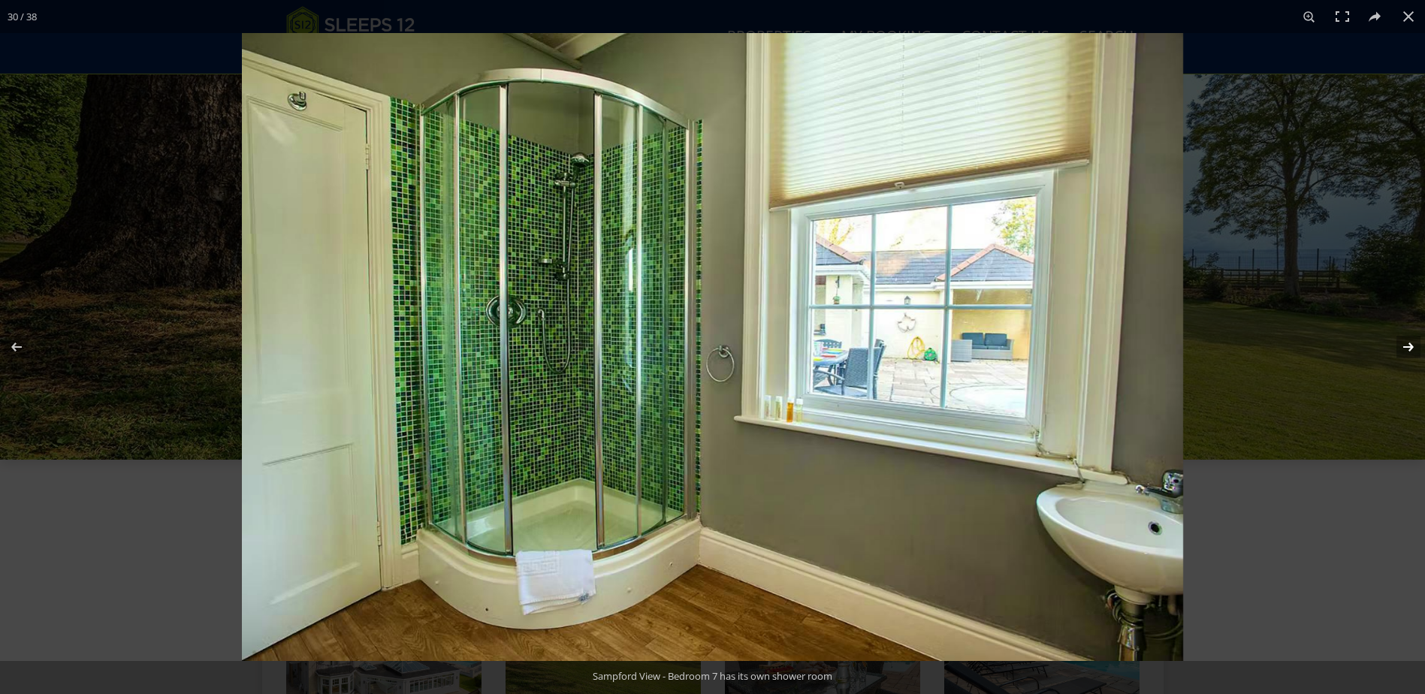
click at [1417, 346] on button at bounding box center [1399, 347] width 53 height 75
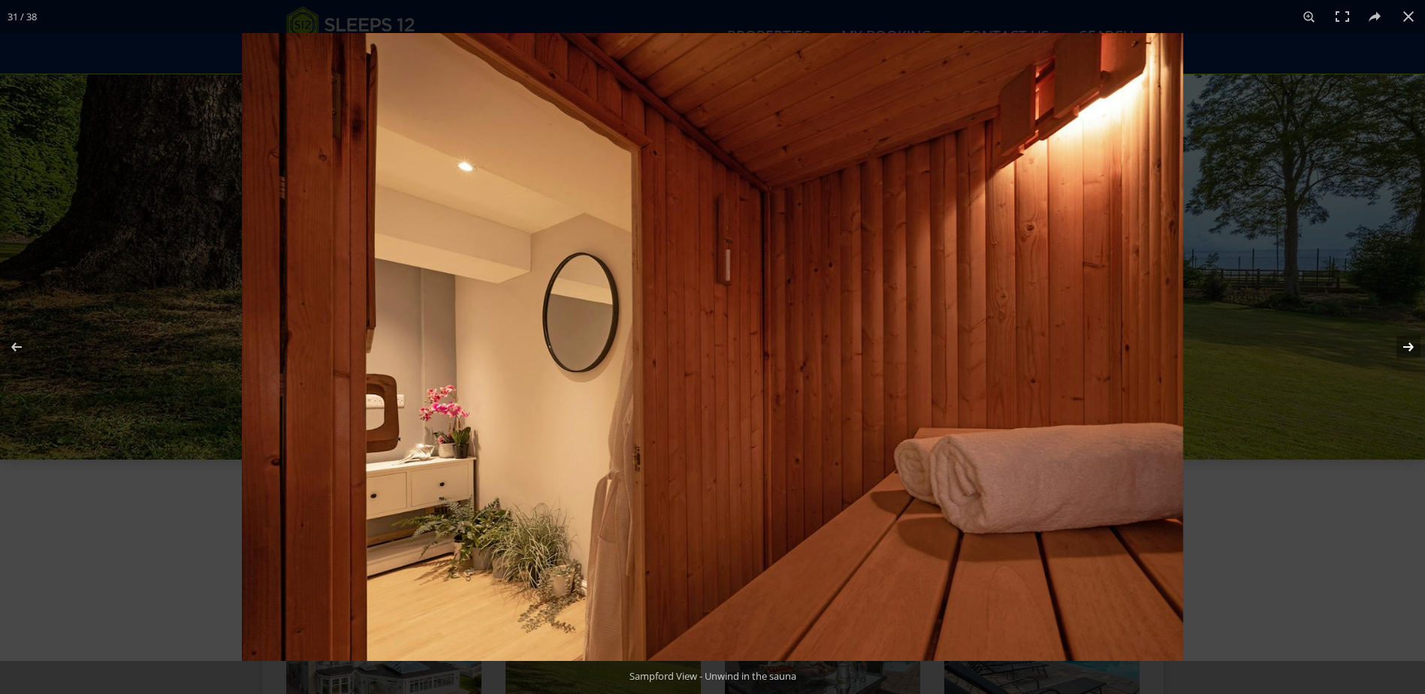
click at [1417, 346] on button at bounding box center [1399, 347] width 53 height 75
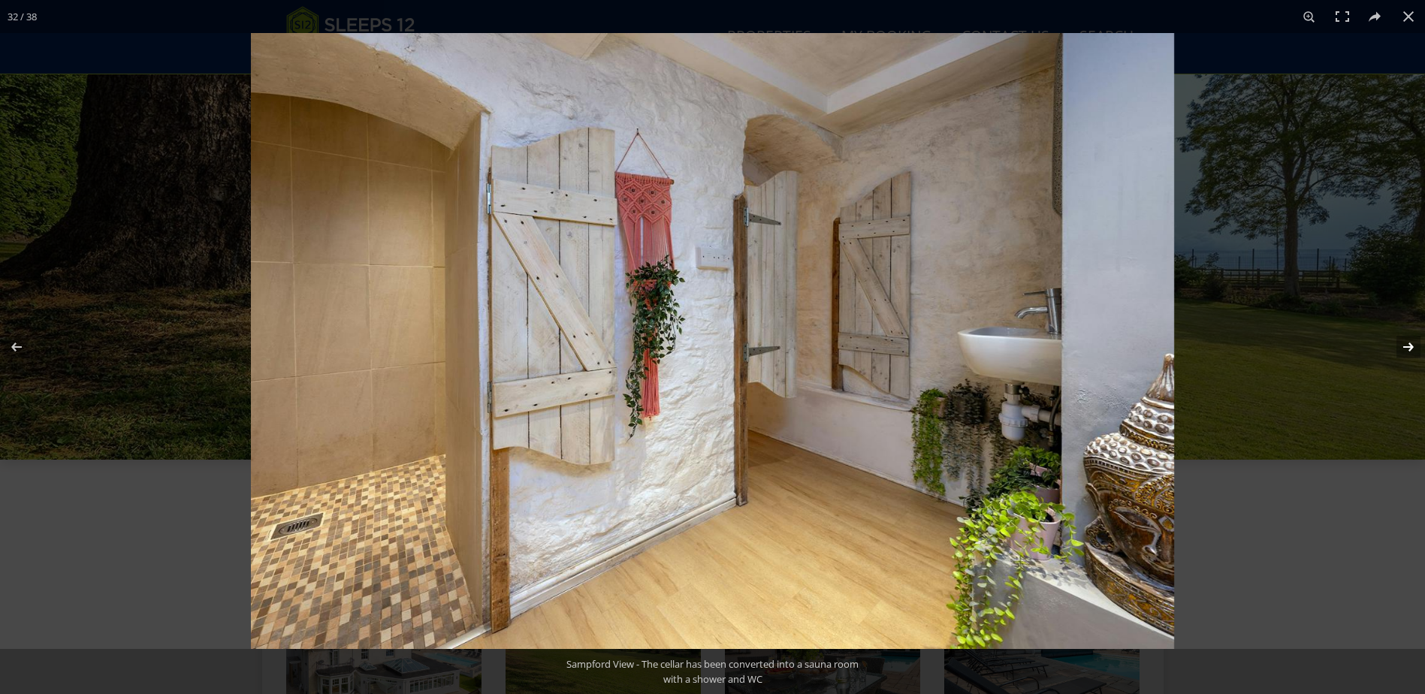
click at [1417, 346] on button at bounding box center [1399, 347] width 53 height 75
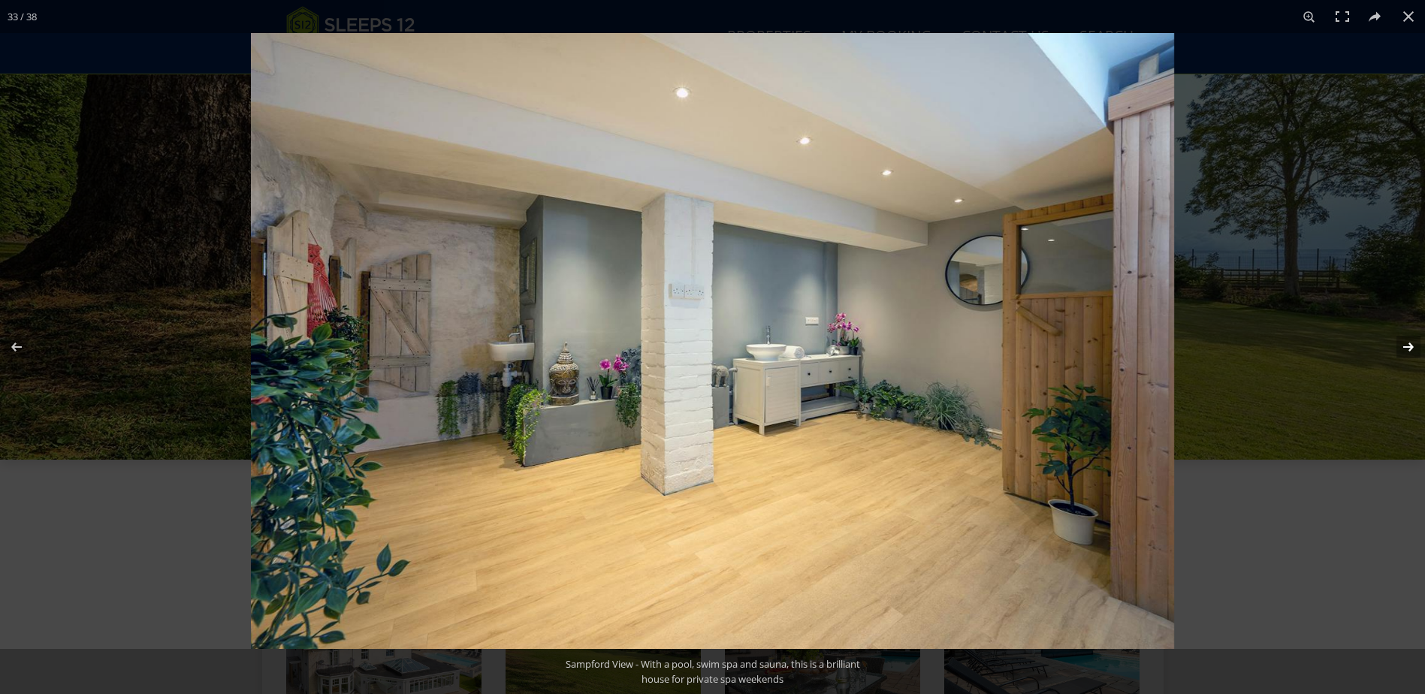
click at [1417, 346] on button at bounding box center [1399, 347] width 53 height 75
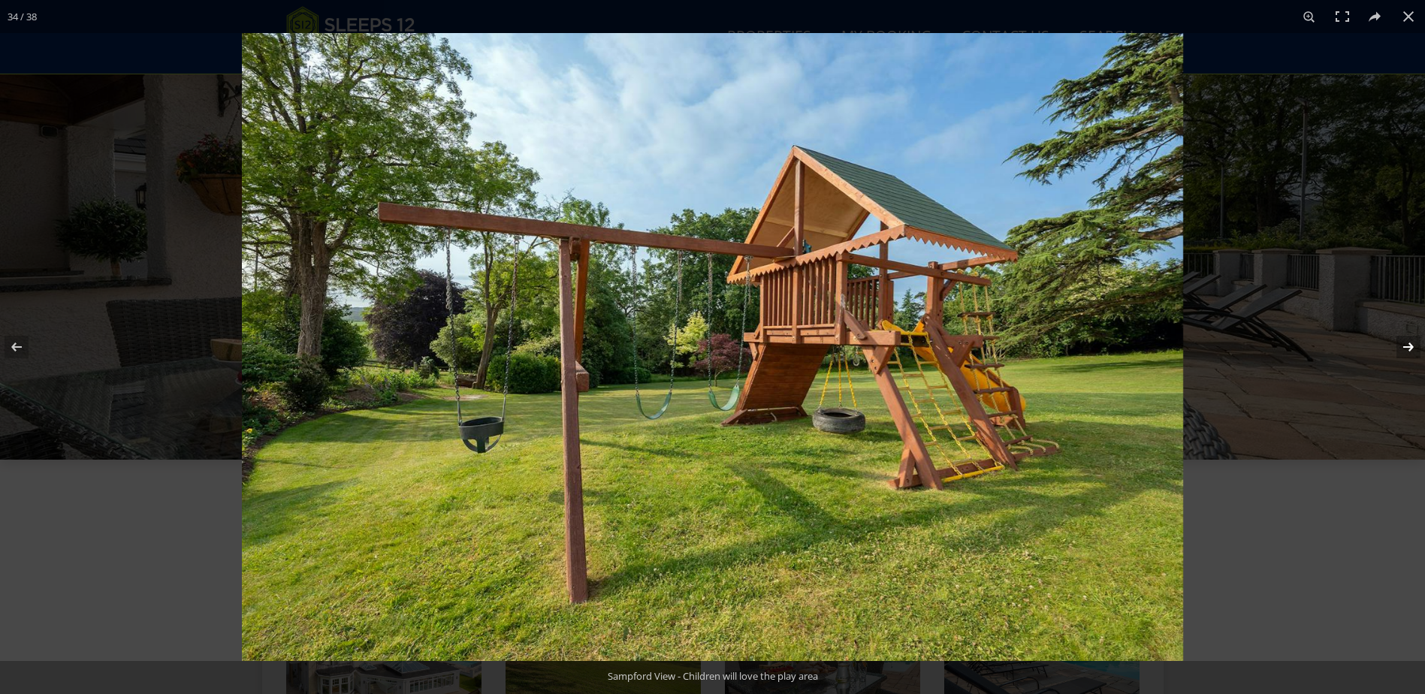
click at [1417, 346] on button at bounding box center [1399, 347] width 53 height 75
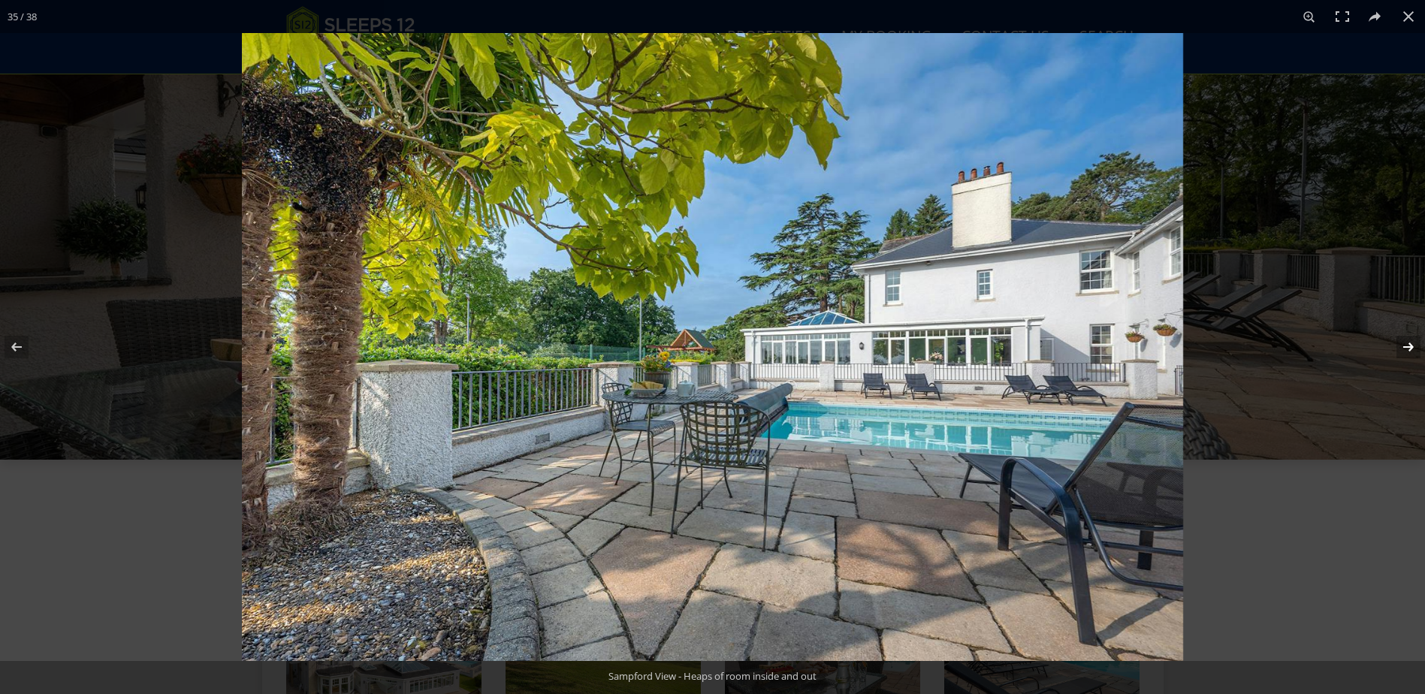
click at [1417, 346] on button at bounding box center [1399, 347] width 53 height 75
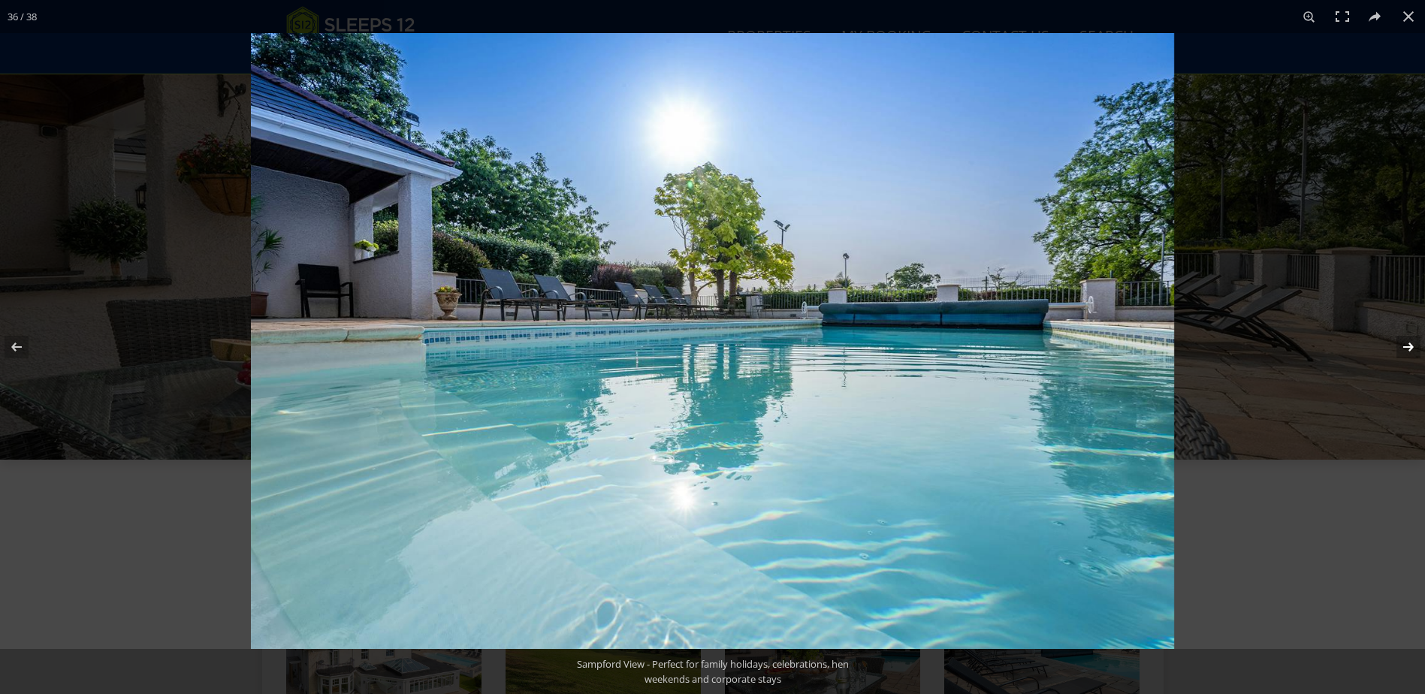
click at [1417, 346] on button at bounding box center [1399, 347] width 53 height 75
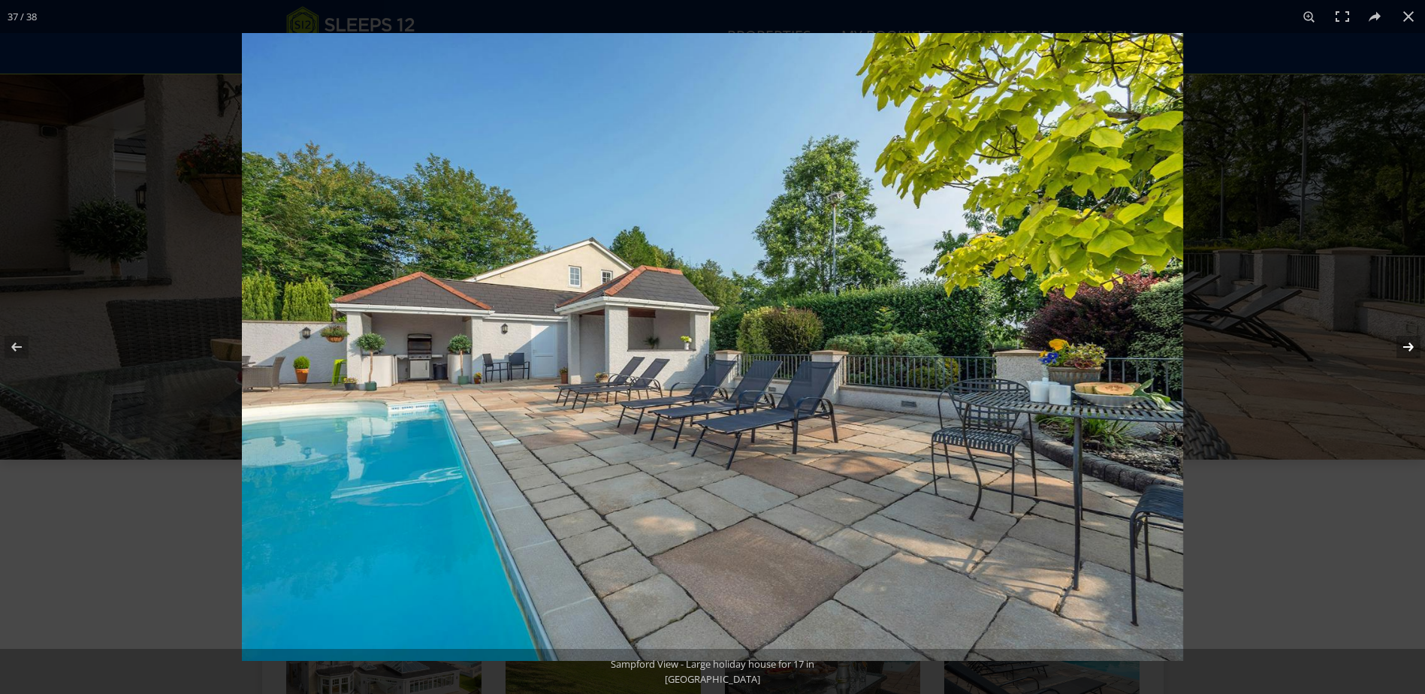
click at [1417, 346] on button at bounding box center [1399, 347] width 53 height 75
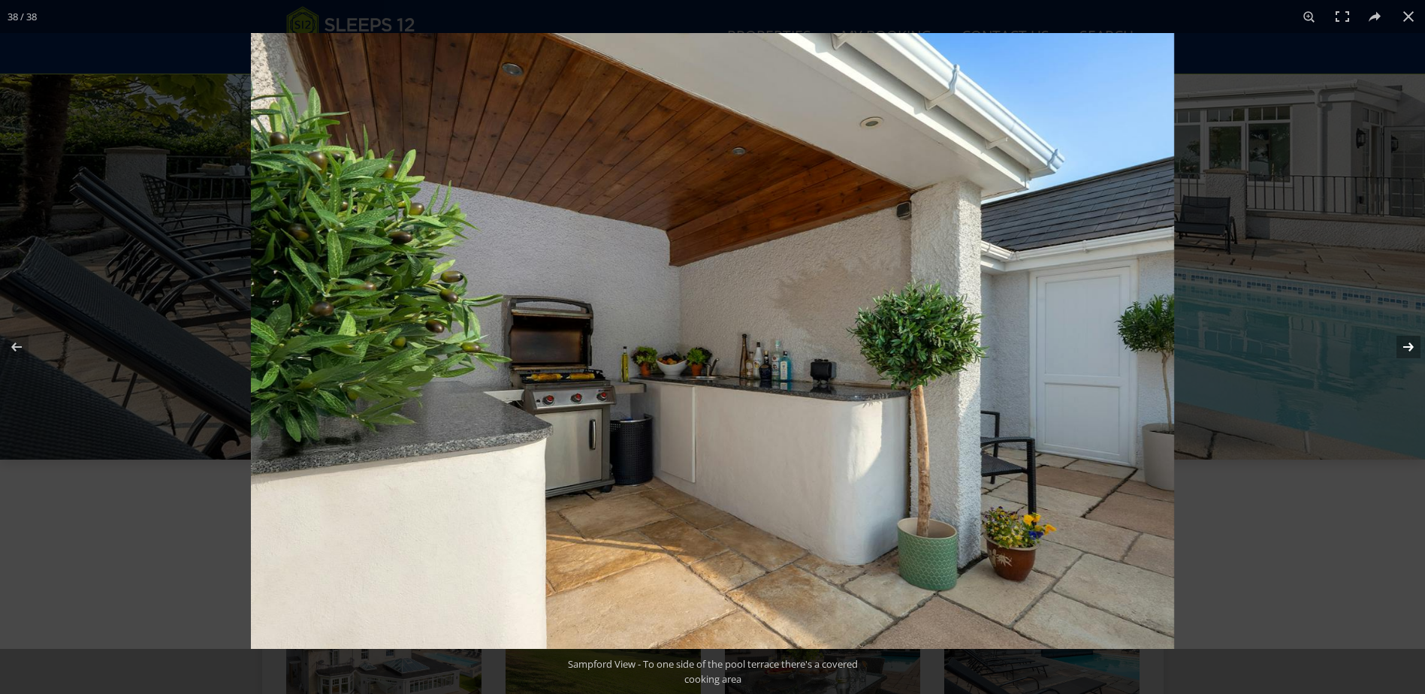
click at [1417, 346] on button at bounding box center [1399, 347] width 53 height 75
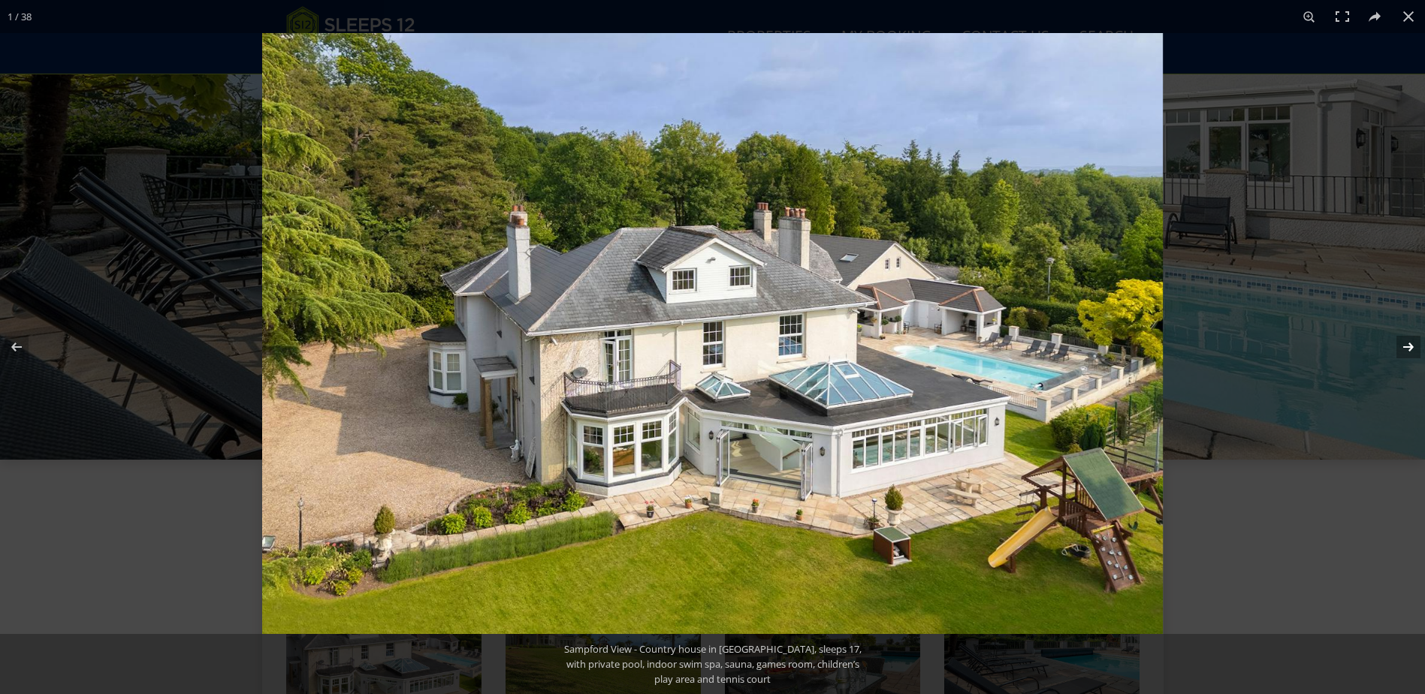
click at [1417, 346] on button at bounding box center [1399, 347] width 53 height 75
